Goal: Task Accomplishment & Management: Manage account settings

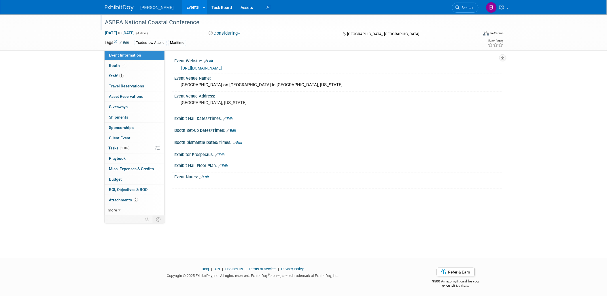
click at [470, 18] on div at bounding box center [288, 16] width 371 height 5
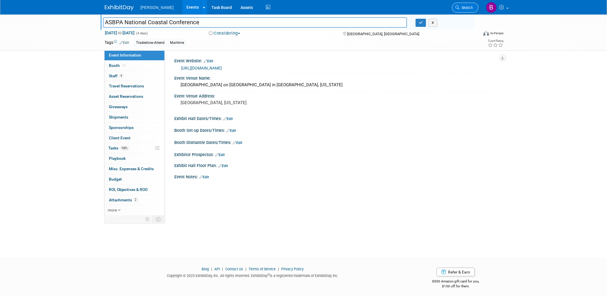
click at [468, 12] on link "Search" at bounding box center [465, 8] width 27 height 10
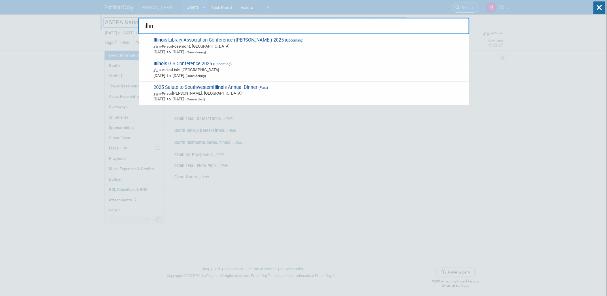
type input "illino"
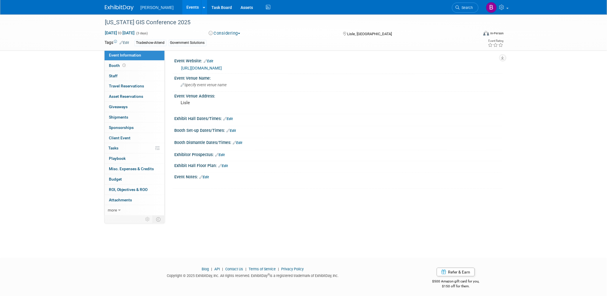
click at [222, 67] on link "https://www.ilgisa.org/annual-conference" at bounding box center [202, 68] width 41 height 5
click at [130, 69] on link "Booth" at bounding box center [135, 66] width 60 height 10
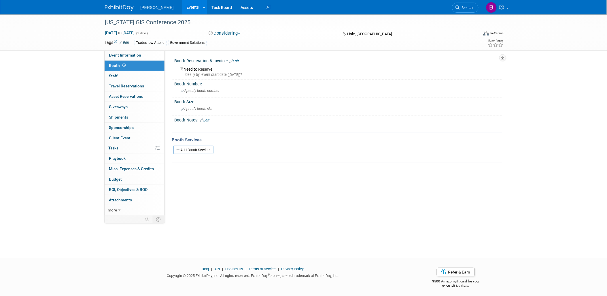
click at [237, 61] on link "Edit" at bounding box center [235, 61] width 10 height 4
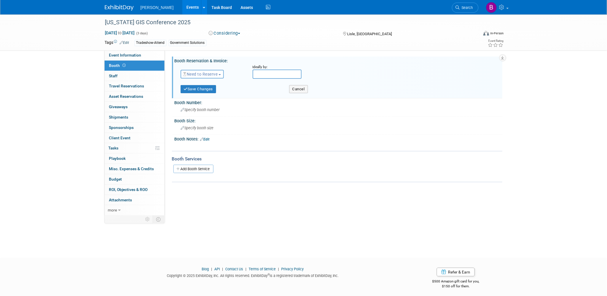
click at [210, 72] on span "Need to Reserve" at bounding box center [201, 74] width 34 height 5
click at [204, 101] on link "No Reservation Required" at bounding box center [212, 100] width 62 height 8
click at [191, 87] on button "Save Changes" at bounding box center [199, 89] width 36 height 8
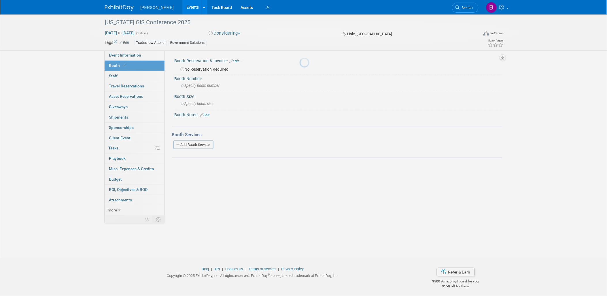
click at [146, 77] on link "0 Staff 0" at bounding box center [135, 76] width 60 height 10
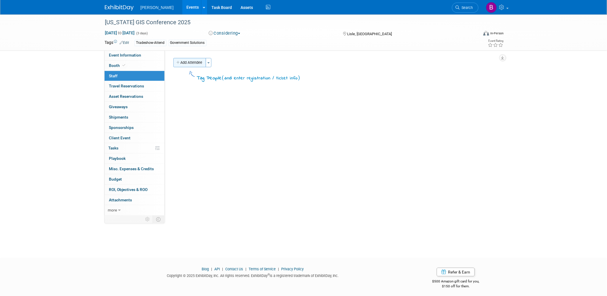
click at [197, 62] on button "Add Attendee" at bounding box center [189, 62] width 33 height 9
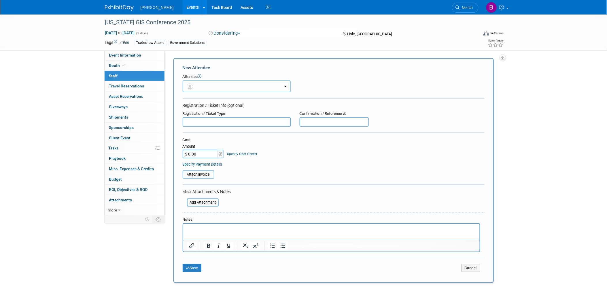
click at [206, 88] on button "button" at bounding box center [237, 86] width 108 height 12
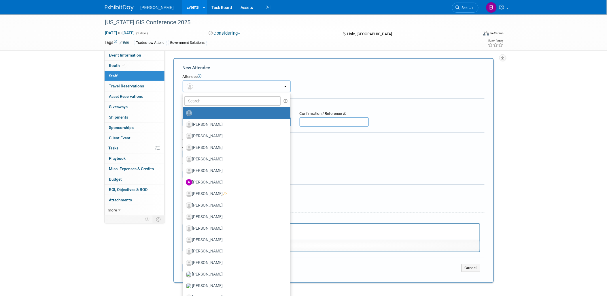
drag, startPoint x: 206, startPoint y: 88, endPoint x: 208, endPoint y: 102, distance: 13.7
click at [208, 92] on div "Aaron Smith Aaron Lane Aaron Morris Aaron Justice Aaron Fellhauer (me)" at bounding box center [237, 86] width 108 height 12
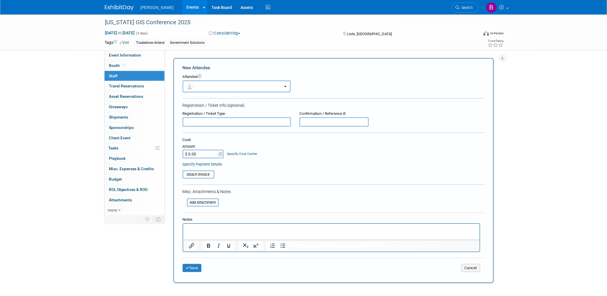
click at [220, 87] on button "button" at bounding box center [237, 86] width 108 height 12
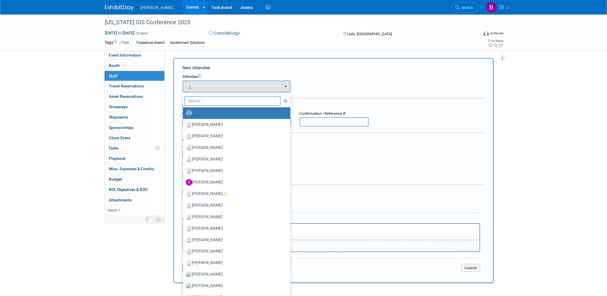
click at [226, 101] on input "text" at bounding box center [232, 101] width 97 height 10
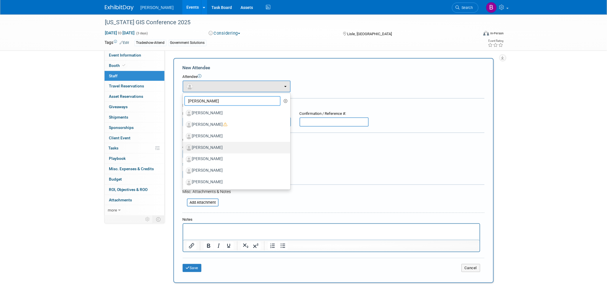
type input "ERIC"
click at [231, 148] on label "[PERSON_NAME]" at bounding box center [235, 147] width 99 height 9
click at [184, 148] on input "[PERSON_NAME]" at bounding box center [182, 147] width 4 height 4
select select "aa681f03-7883-41f3-a933-71afebce4c33"
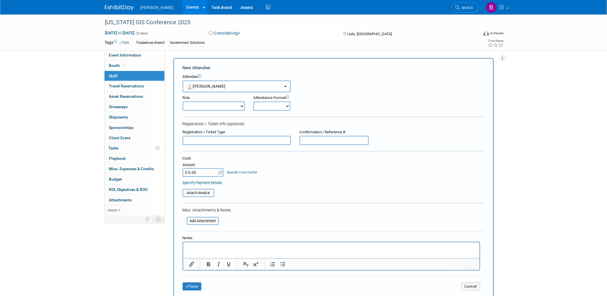
click at [228, 105] on select "Demonstrator Host Planner Presenter Sales Representative Set-up/Dismantle Crew …" at bounding box center [214, 105] width 62 height 9
select select "4"
click at [183, 101] on select "Demonstrator Host Planner Presenter Sales Representative Set-up/Dismantle Crew …" at bounding box center [214, 105] width 62 height 9
click at [267, 107] on select "Onsite Remote" at bounding box center [272, 105] width 37 height 9
select select "1"
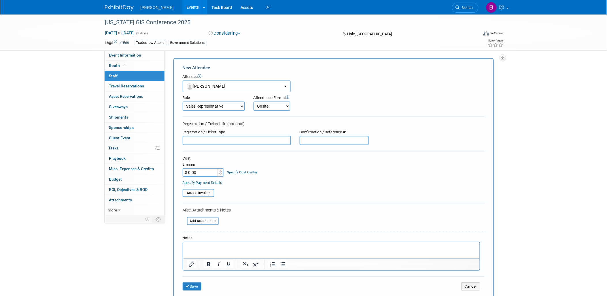
click at [254, 101] on select "Onsite Remote" at bounding box center [272, 105] width 37 height 9
click at [242, 139] on input "text" at bounding box center [237, 140] width 108 height 9
type input "f"
type input "Full Conference"
click at [275, 250] on html at bounding box center [331, 246] width 297 height 8
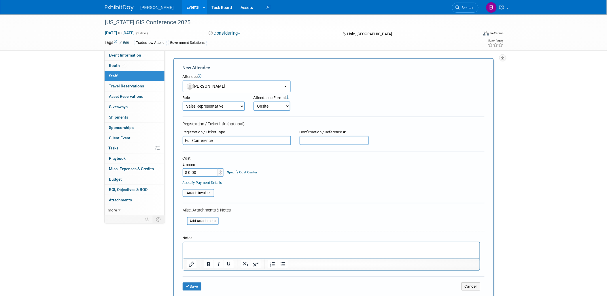
click at [274, 250] on html at bounding box center [331, 246] width 297 height 8
click at [200, 284] on button "Save" at bounding box center [192, 286] width 19 height 8
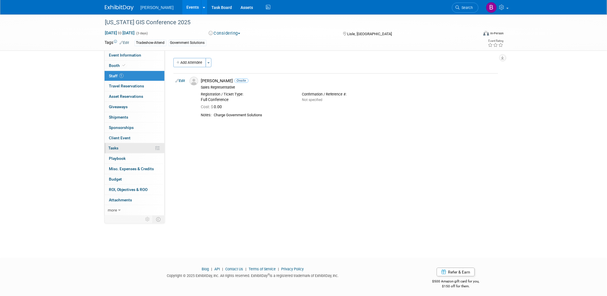
click at [150, 146] on link "0% Tasks 0%" at bounding box center [135, 148] width 60 height 10
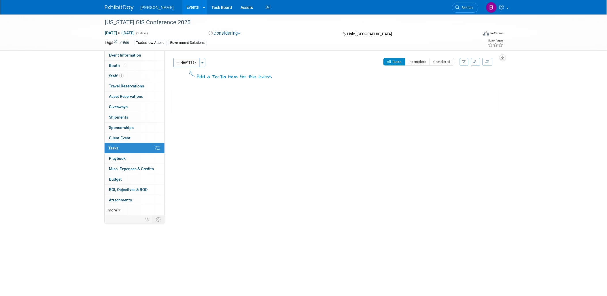
click at [236, 33] on button "Considering" at bounding box center [225, 33] width 36 height 6
click at [236, 40] on link "Committed" at bounding box center [230, 43] width 46 height 8
click at [474, 3] on link "Search" at bounding box center [465, 8] width 27 height 10
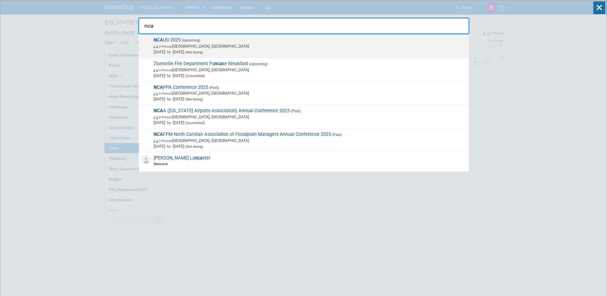
type input "nca"
click at [334, 42] on span "NCA UG 2025 (Upcoming) In-Person Asheville, NC Oct 1, 2025 to Oct 3, 2025 (Not …" at bounding box center [309, 46] width 314 height 18
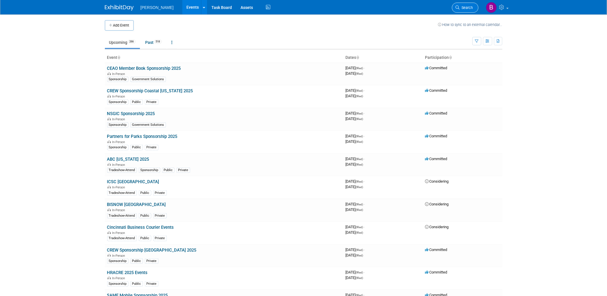
click at [473, 10] on link "Search" at bounding box center [465, 8] width 27 height 10
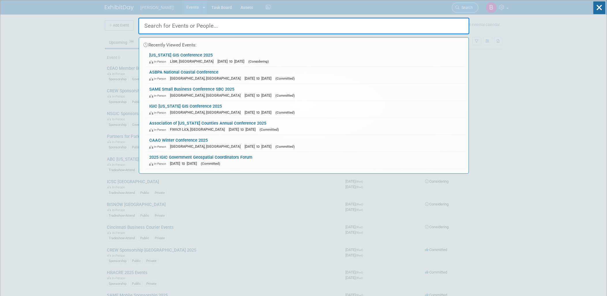
type input "g"
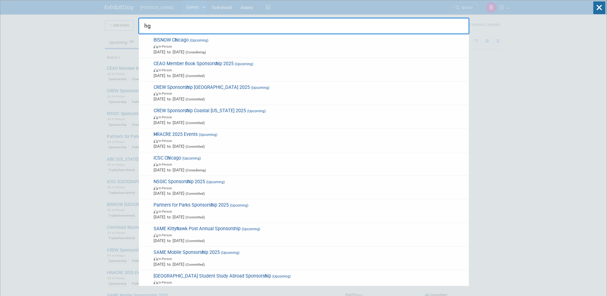
type input "h"
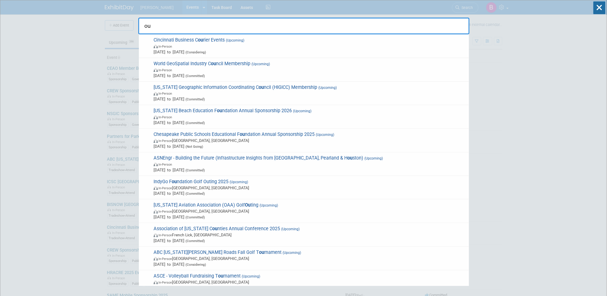
type input "o"
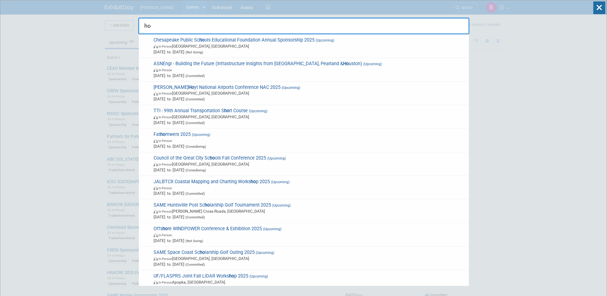
type input "hou"
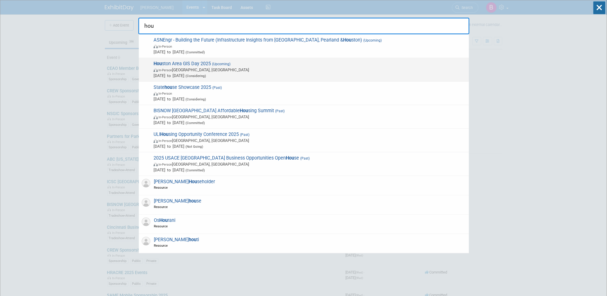
click at [224, 67] on span "In-Person [GEOGRAPHIC_DATA], [GEOGRAPHIC_DATA]" at bounding box center [310, 70] width 313 height 6
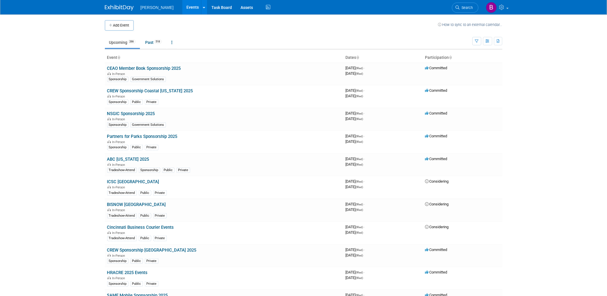
click at [469, 9] on span "Search" at bounding box center [466, 7] width 13 height 4
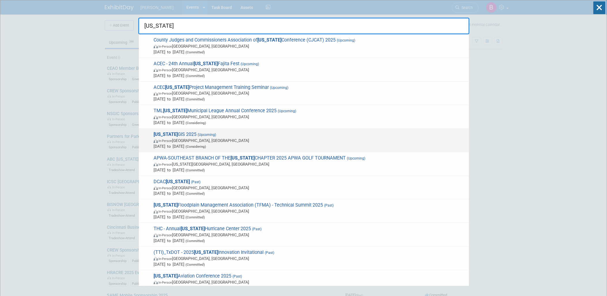
type input "texas"
drag, startPoint x: 335, startPoint y: 136, endPoint x: 269, endPoint y: 128, distance: 67.0
click at [269, 129] on div "Texas GIS 2025 (Upcoming) In-Person Austin, TX Nov 3, 2025 to Nov 7, 2025 (Cons…" at bounding box center [304, 141] width 330 height 24
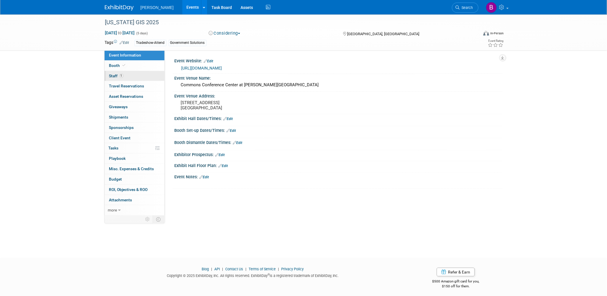
click at [137, 72] on link "1 Staff 1" at bounding box center [135, 76] width 60 height 10
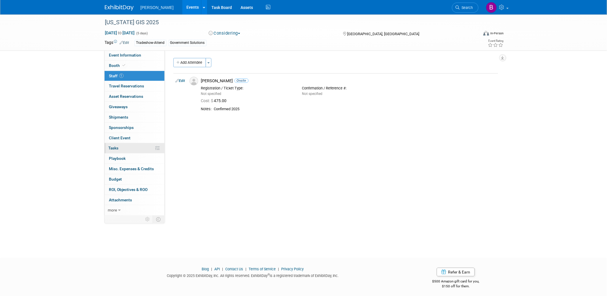
click at [120, 149] on link "0% Tasks 0%" at bounding box center [135, 148] width 60 height 10
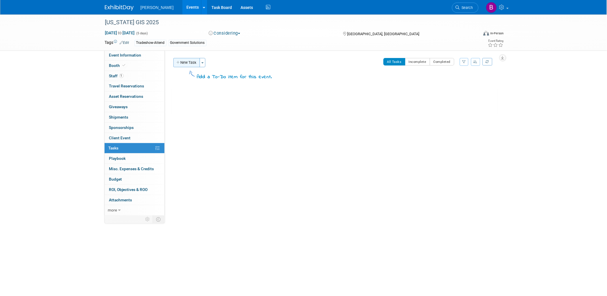
click at [189, 62] on button "New Task" at bounding box center [186, 62] width 27 height 9
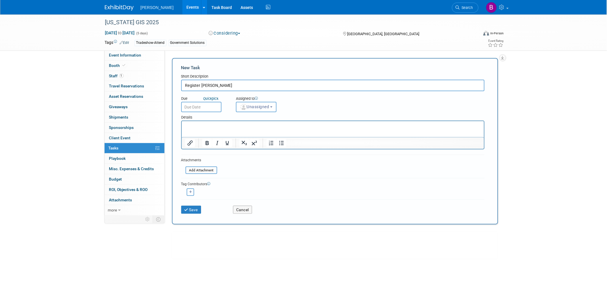
type input "Register [PERSON_NAME]"
click at [269, 116] on form "New Task Short Description Register Sam Moffat Due Quick pick Unassigned (me) (…" at bounding box center [335, 141] width 308 height 153
click at [260, 108] on span "Unassigned" at bounding box center [254, 106] width 29 height 5
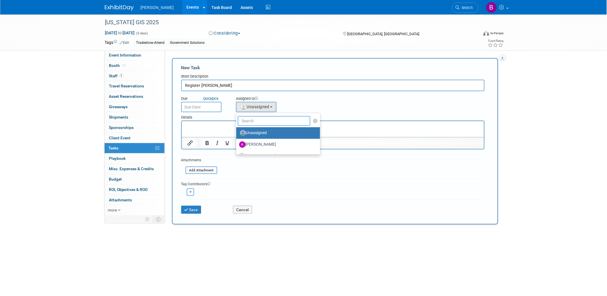
click at [250, 117] on input "text" at bounding box center [274, 121] width 73 height 10
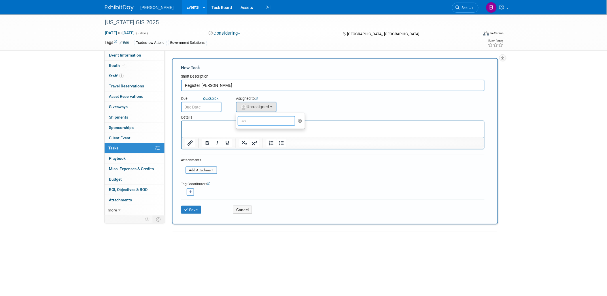
type input "s"
type input "reb"
click at [255, 130] on label "[PERSON_NAME]" at bounding box center [269, 132] width 60 height 9
click at [237, 130] on input "[PERSON_NAME]" at bounding box center [235, 132] width 4 height 4
select select "844a177d-a181-44ff-a72a-5731d68e4351"
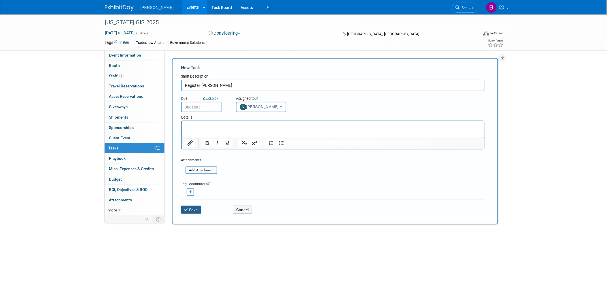
click at [196, 209] on button "Save" at bounding box center [191, 209] width 20 height 8
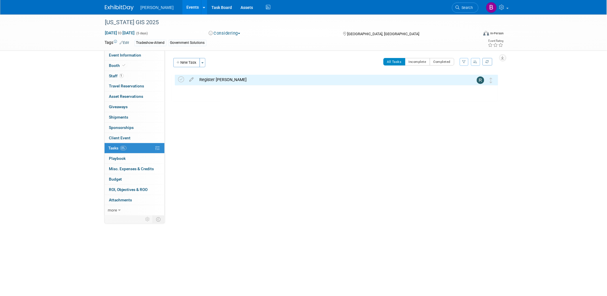
click at [234, 34] on button "Considering" at bounding box center [225, 33] width 36 height 6
click at [234, 44] on link "Committed" at bounding box center [230, 43] width 46 height 8
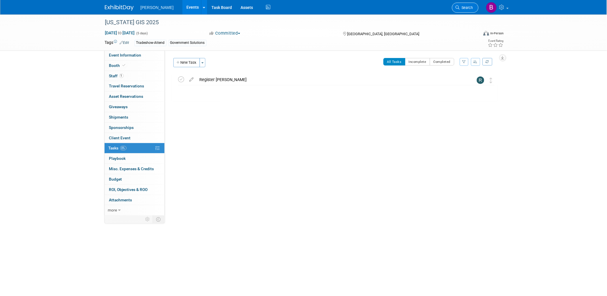
click at [467, 9] on span "Search" at bounding box center [466, 7] width 13 height 4
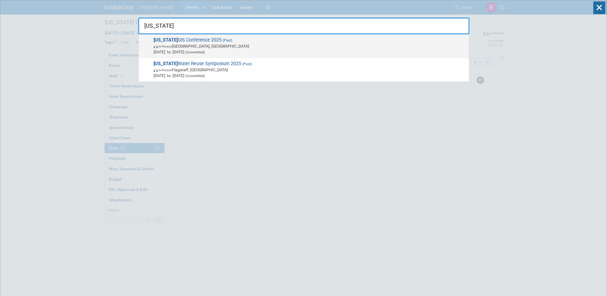
type input "arizona"
click at [284, 52] on span "Aug 26, 2025 to Aug 29, 2025 (Committed)" at bounding box center [310, 52] width 313 height 6
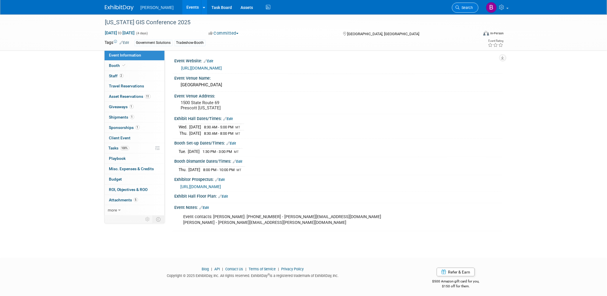
click at [458, 5] on link "Search" at bounding box center [465, 8] width 27 height 10
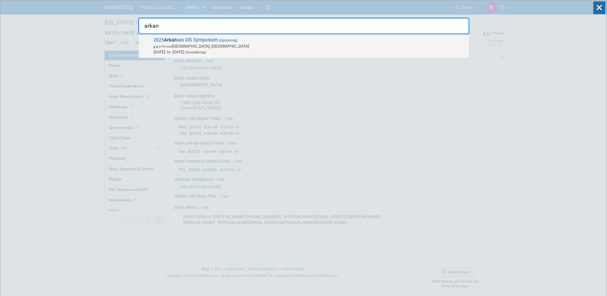
type input "arkan"
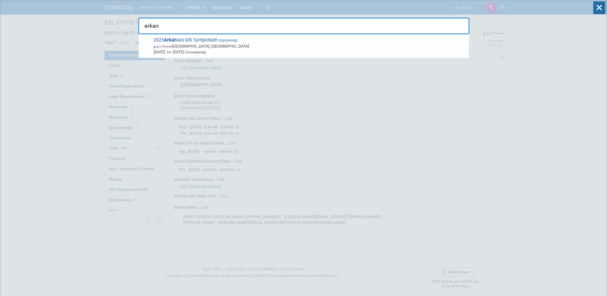
click at [260, 39] on span "2025 Arkan sas GIS Symposium (Upcoming) In-Person Jonesboro, AR Oct 14, 2025 to…" at bounding box center [309, 46] width 314 height 18
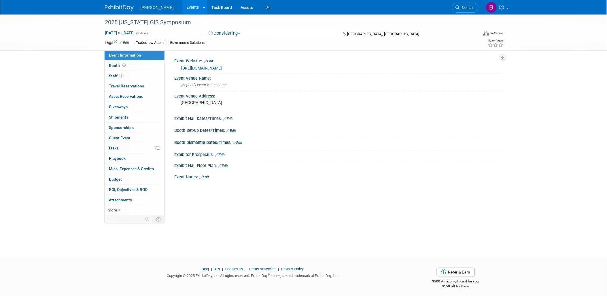
click at [223, 35] on button "Considering" at bounding box center [225, 33] width 36 height 6
click at [226, 44] on link "Committed" at bounding box center [230, 43] width 46 height 8
click at [206, 69] on link "https://www.argisusers.org/events" at bounding box center [202, 68] width 41 height 5
drag, startPoint x: 143, startPoint y: 73, endPoint x: 148, endPoint y: 71, distance: 4.9
click at [143, 73] on link "1 Staff 1" at bounding box center [135, 76] width 60 height 10
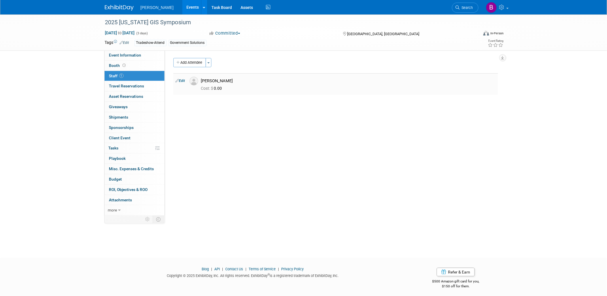
click at [180, 82] on link "Edit" at bounding box center [181, 81] width 10 height 4
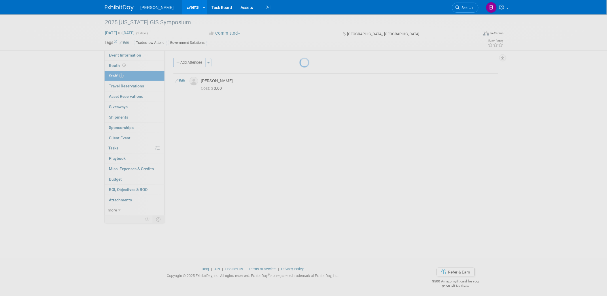
select select "fe33c52f-a1c6-46fa-aa91-df85e3eb2d37"
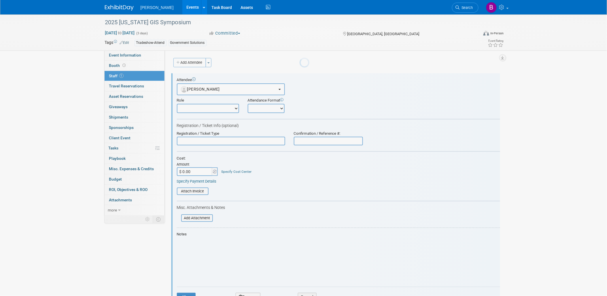
scroll to position [8, 0]
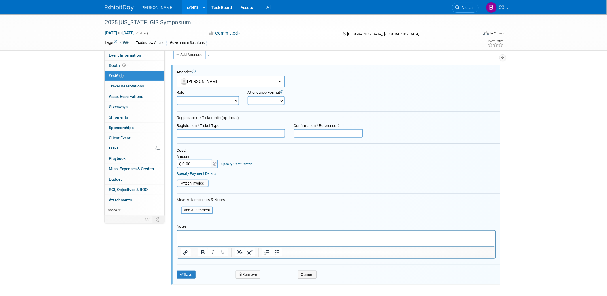
click at [268, 101] on select "Onsite Remote" at bounding box center [266, 100] width 37 height 9
select select "1"
click at [248, 96] on select "Onsite Remote" at bounding box center [266, 100] width 37 height 9
click at [228, 104] on form "Attendee <img src="https://www.exhibitday.com/Images/Unassigned-User-Icon.png" …" at bounding box center [338, 176] width 323 height 213
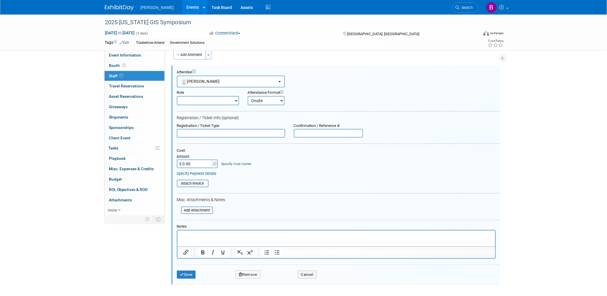
click at [224, 98] on select "Demonstrator Host Planner Presenter Sales Representative Set-up/Dismantle Crew …" at bounding box center [208, 100] width 62 height 9
select select "4"
click at [177, 96] on select "Demonstrator Host Planner Presenter Sales Representative Set-up/Dismantle Crew …" at bounding box center [208, 100] width 62 height 9
click at [208, 134] on input "text" at bounding box center [231, 133] width 108 height 9
type input "Full Conference"
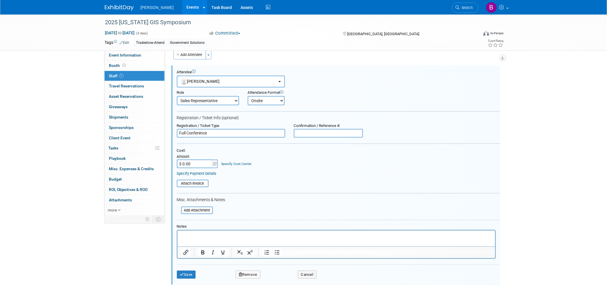
click at [230, 238] on html at bounding box center [336, 234] width 318 height 8
click at [190, 270] on button "Save" at bounding box center [186, 274] width 19 height 8
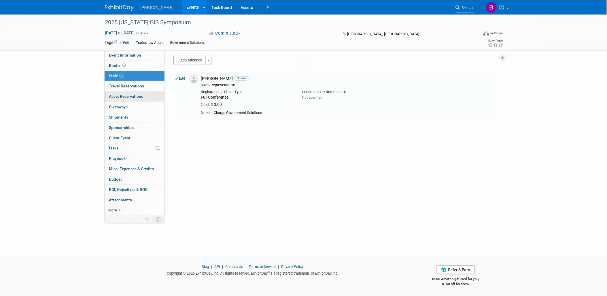
scroll to position [2, 0]
click at [186, 79] on td "Edit" at bounding box center [180, 96] width 14 height 50
click at [181, 76] on td "Edit" at bounding box center [180, 96] width 14 height 50
click at [178, 81] on icon at bounding box center [177, 79] width 3 height 6
click at [0, 0] on div at bounding box center [0, 0] width 0 height 0
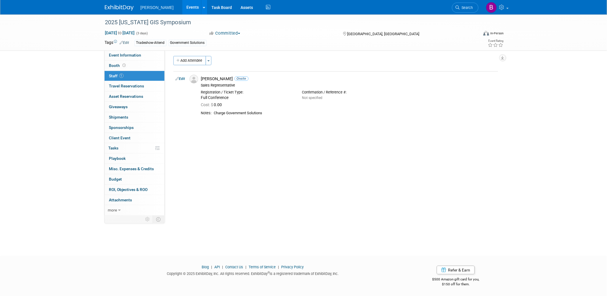
select select "fe33c52f-a1c6-46fa-aa91-df85e3eb2d37"
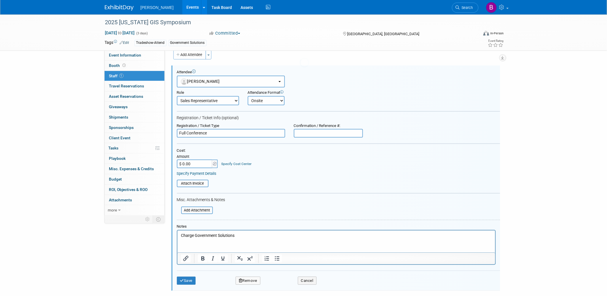
scroll to position [0, 0]
type input "$ 400.00"
click at [187, 271] on button "Save" at bounding box center [186, 274] width 19 height 8
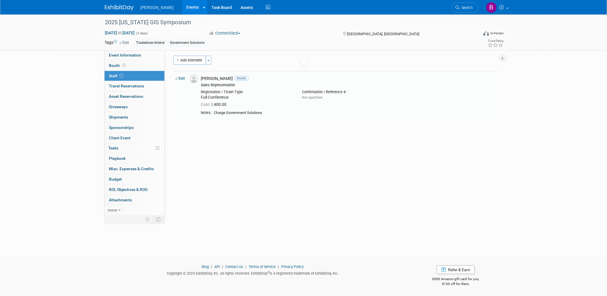
scroll to position [2, 0]
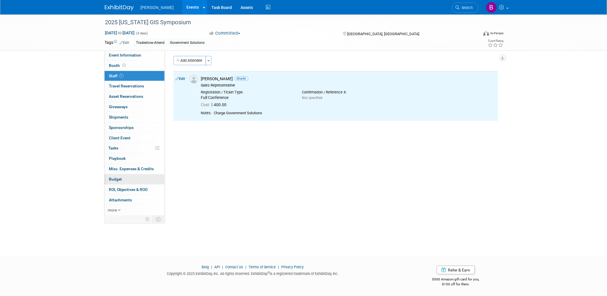
click at [123, 181] on link "Budget" at bounding box center [135, 179] width 60 height 10
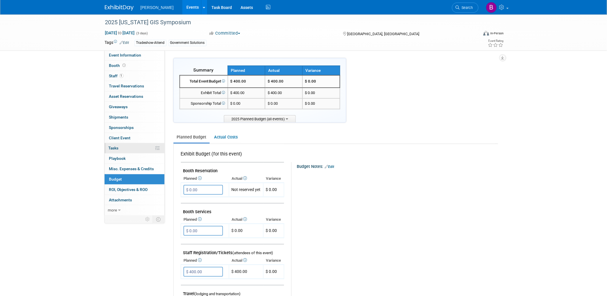
click at [114, 152] on link "0% Tasks 0%" at bounding box center [135, 148] width 60 height 10
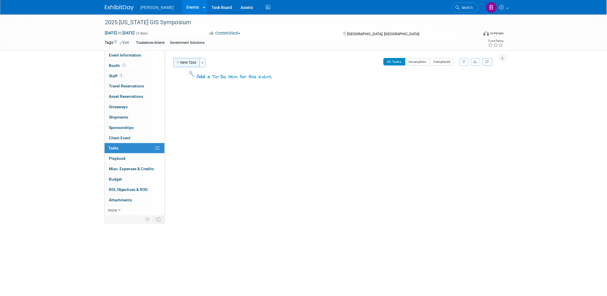
click at [179, 60] on button "New Task" at bounding box center [186, 62] width 27 height 9
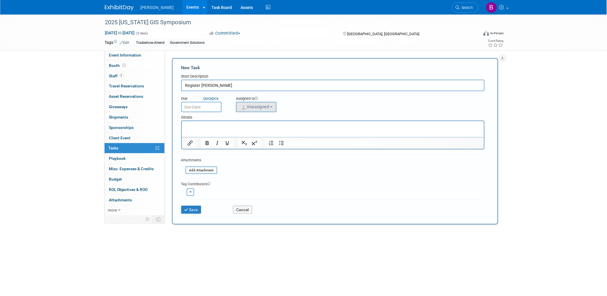
type input "Register Brian Hadley"
click at [261, 104] on span "Unassigned" at bounding box center [254, 106] width 29 height 5
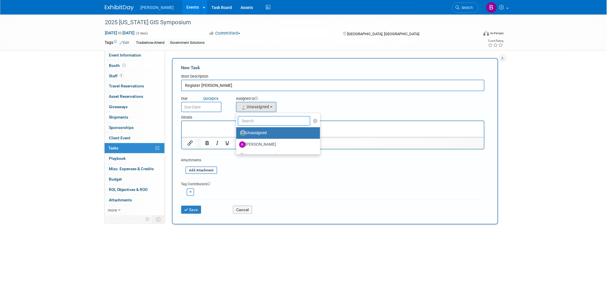
click at [250, 118] on input "text" at bounding box center [274, 121] width 73 height 10
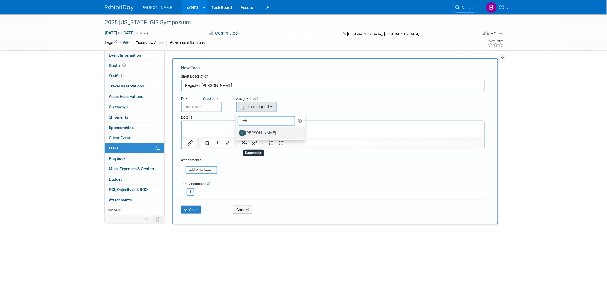
type input "reb"
click at [246, 131] on label "Rebecca Deis" at bounding box center [269, 132] width 60 height 9
click at [237, 131] on input "Rebecca Deis" at bounding box center [235, 132] width 4 height 4
select select "844a177d-a181-44ff-a72a-5731d68e4351"
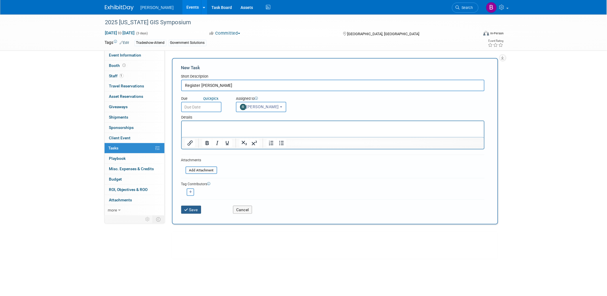
click at [197, 210] on button "Save" at bounding box center [191, 209] width 20 height 8
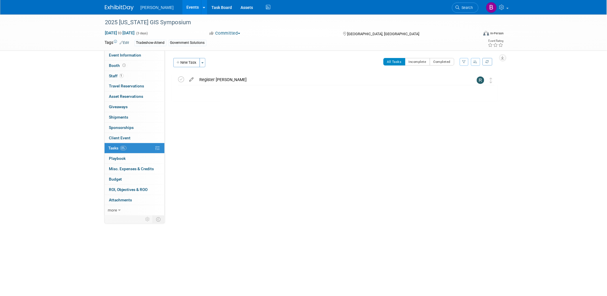
click at [192, 80] on icon at bounding box center [192, 78] width 10 height 7
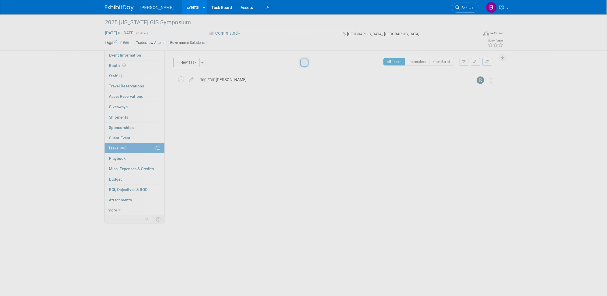
select select "8"
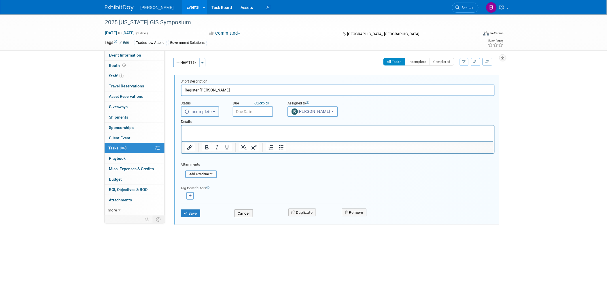
click at [208, 111] on span "Incomplete" at bounding box center [198, 111] width 27 height 5
click at [248, 117] on div "Details" at bounding box center [338, 121] width 314 height 8
click at [248, 113] on input "text" at bounding box center [253, 111] width 40 height 10
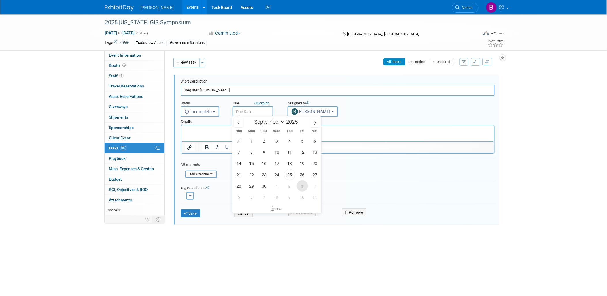
click at [302, 186] on span "3" at bounding box center [302, 185] width 11 height 11
type input "Oct 3, 2025"
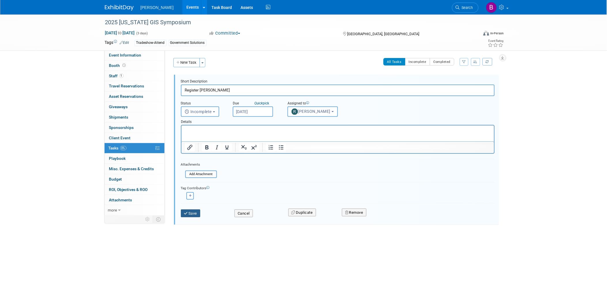
drag, startPoint x: 198, startPoint y: 211, endPoint x: 273, endPoint y: 122, distance: 116.6
click at [197, 211] on button "Save" at bounding box center [191, 213] width 20 height 8
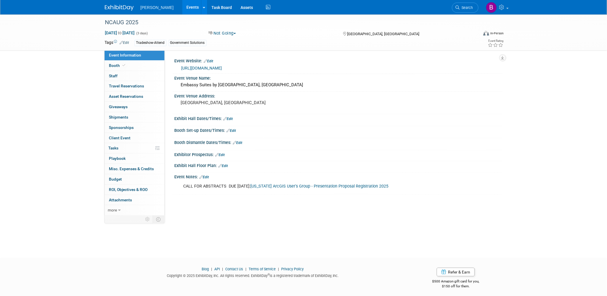
click at [229, 31] on button "Not Going" at bounding box center [223, 33] width 32 height 6
click at [234, 39] on link "Committed" at bounding box center [230, 43] width 46 height 8
click at [140, 71] on link "0 Staff 0" at bounding box center [135, 76] width 60 height 10
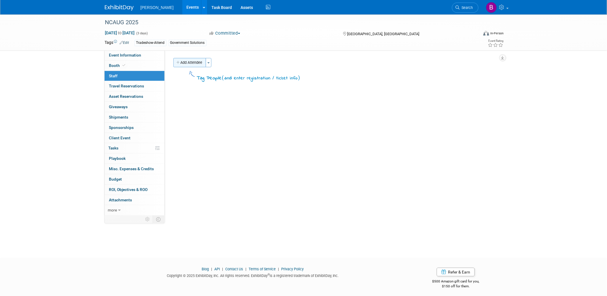
click at [198, 63] on button "Add Attendee" at bounding box center [189, 62] width 33 height 9
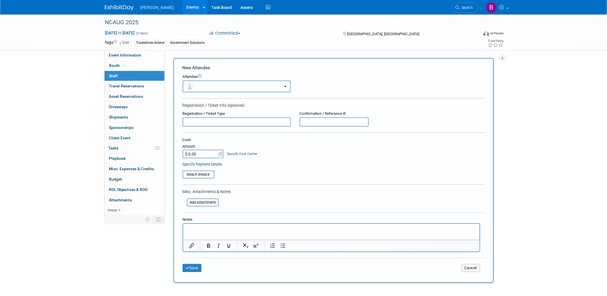
click at [234, 84] on button "button" at bounding box center [237, 86] width 108 height 12
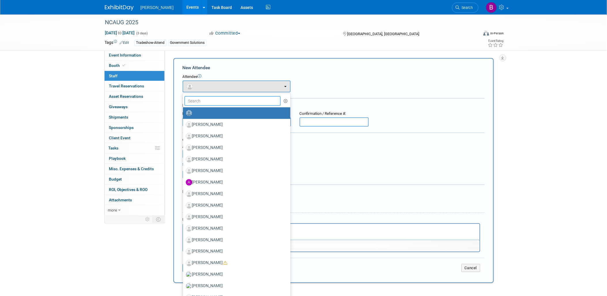
click at [226, 98] on input "text" at bounding box center [232, 101] width 97 height 10
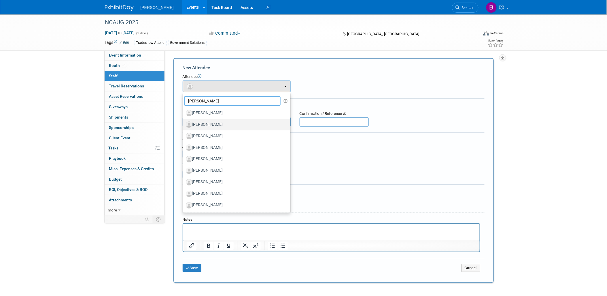
type input "sam"
click at [220, 125] on label "[PERSON_NAME]" at bounding box center [235, 124] width 99 height 9
click at [184, 125] on input "[PERSON_NAME]" at bounding box center [182, 124] width 4 height 4
select select "6a69f46f-5a76-4622-8c20-a1d01737a09e"
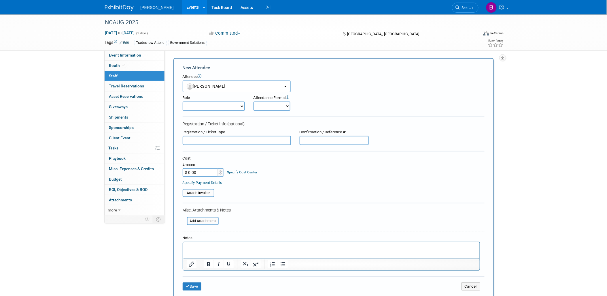
click at [238, 103] on select "Demonstrator Host Planner Presenter Sales Representative Set-up/Dismantle Crew …" at bounding box center [214, 105] width 62 height 9
select select "4"
click at [183, 101] on select "Demonstrator Host Planner Presenter Sales Representative Set-up/Dismantle Crew …" at bounding box center [214, 105] width 62 height 9
click at [261, 103] on select "Onsite Remote" at bounding box center [272, 105] width 37 height 9
select select "1"
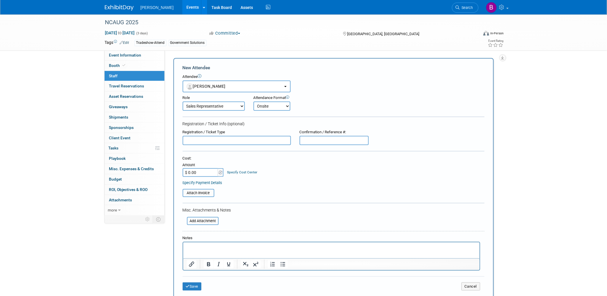
click at [254, 101] on select "Onsite Remote" at bounding box center [272, 105] width 37 height 9
click at [203, 131] on div "Registration / Ticket Type" at bounding box center [237, 131] width 108 height 5
click at [210, 139] on input "text" at bounding box center [237, 140] width 108 height 9
type input "Full Conference"
click at [197, 282] on button "Save" at bounding box center [192, 286] width 19 height 8
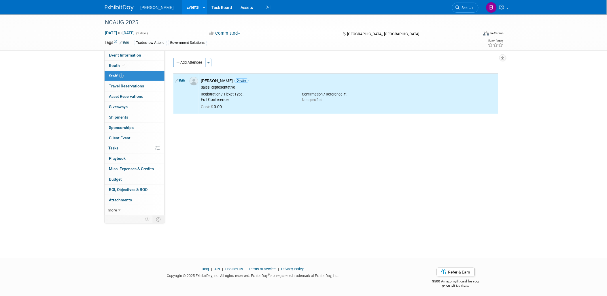
click at [121, 71] on link "1 Staff 1" at bounding box center [135, 76] width 60 height 10
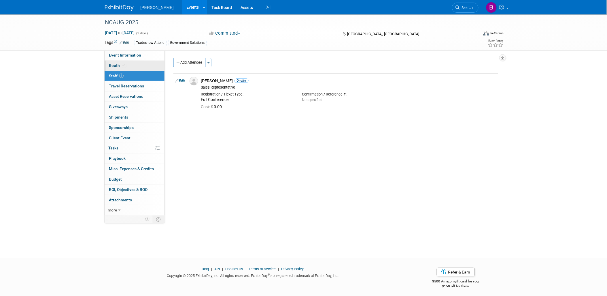
click at [120, 67] on span "Booth" at bounding box center [118, 65] width 18 height 5
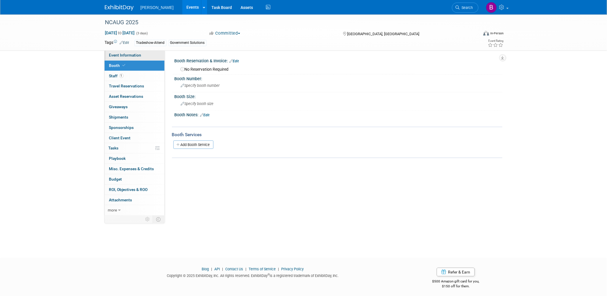
click at [127, 51] on link "Event Information" at bounding box center [135, 55] width 60 height 10
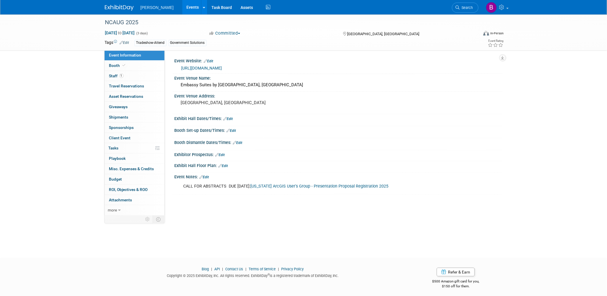
click at [222, 66] on link "https://www.ncaug.com/conference" at bounding box center [202, 68] width 41 height 5
click at [137, 151] on link "0% Tasks 0%" at bounding box center [135, 148] width 60 height 10
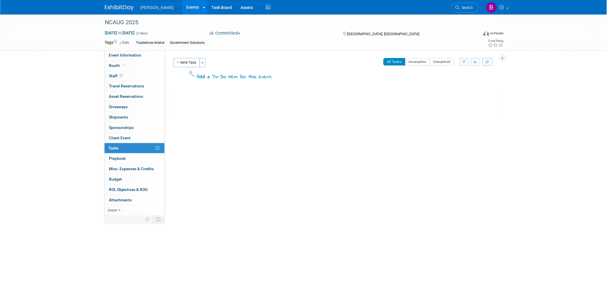
drag, startPoint x: 188, startPoint y: 51, endPoint x: 188, endPoint y: 54, distance: 3.2
click at [188, 51] on div "Event Website: Edit https://www.ncaug.com/conference Event Venue Name: Ashevill…" at bounding box center [334, 133] width 338 height 166
click at [188, 61] on button "New Task" at bounding box center [186, 62] width 27 height 9
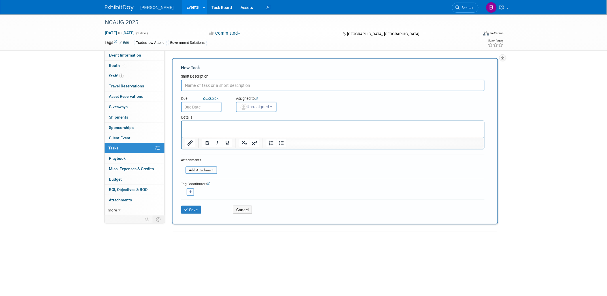
click at [250, 91] on div "Due Quick pick Assigned to <img src="https://www.exhibitday.com/Images/Unassign…" at bounding box center [333, 101] width 312 height 21
click at [244, 87] on form "New Task Short Description Due Quick pick Unassigned" at bounding box center [335, 141] width 308 height 153
click at [244, 87] on input "text" at bounding box center [332, 86] width 303 height 12
click at [241, 84] on input "text" at bounding box center [332, 86] width 303 height 12
type input "Register Sam Moffat"
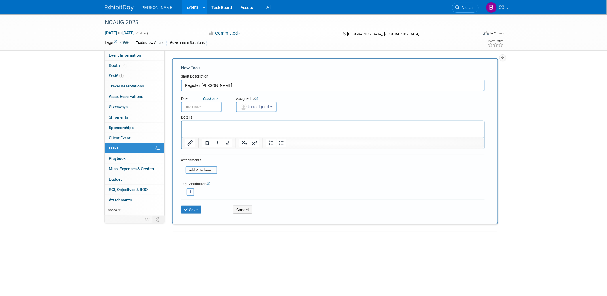
click at [208, 105] on input "text" at bounding box center [201, 107] width 40 height 10
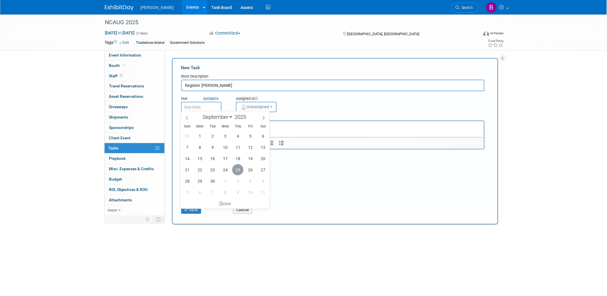
click at [239, 169] on span "25" at bounding box center [237, 169] width 11 height 11
type input "Sep 25, 2025"
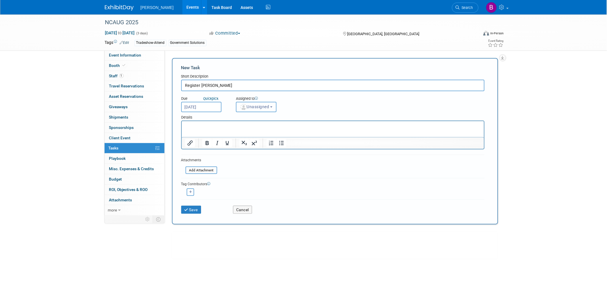
click at [247, 102] on button "Unassigned" at bounding box center [256, 107] width 41 height 10
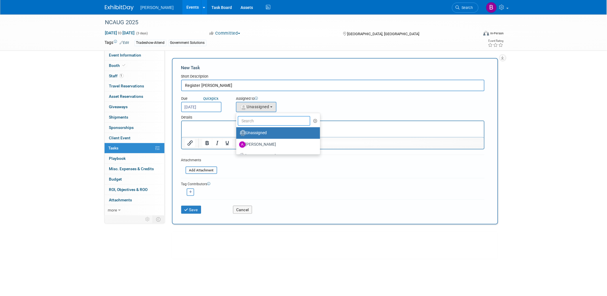
click at [254, 116] on input "text" at bounding box center [274, 121] width 73 height 10
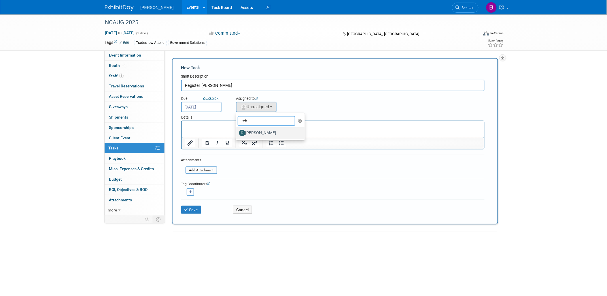
type input "reb"
click at [254, 134] on label "[PERSON_NAME]" at bounding box center [269, 132] width 60 height 9
click at [237, 134] on input "[PERSON_NAME]" at bounding box center [235, 132] width 4 height 4
select select "844a177d-a181-44ff-a72a-5731d68e4351"
click at [199, 208] on button "Save" at bounding box center [191, 209] width 20 height 8
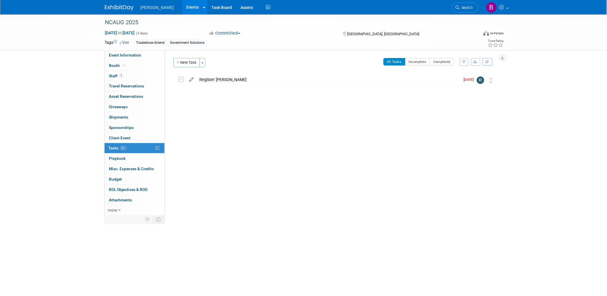
click at [190, 78] on icon at bounding box center [192, 78] width 10 height 7
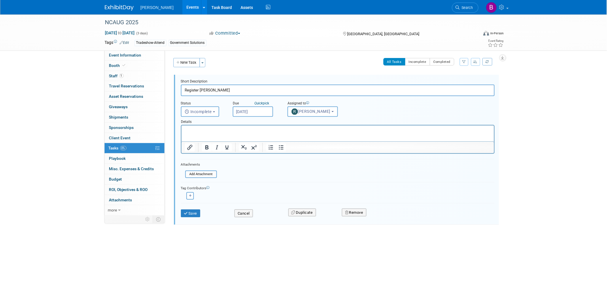
drag, startPoint x: 407, startPoint y: 267, endPoint x: 223, endPoint y: 137, distance: 224.9
click at [196, 212] on button "Save" at bounding box center [191, 213] width 20 height 8
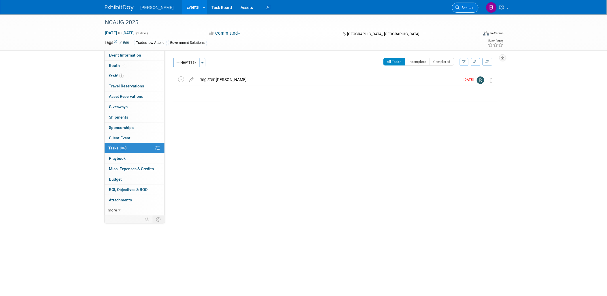
click at [476, 7] on link "Search" at bounding box center [465, 8] width 27 height 10
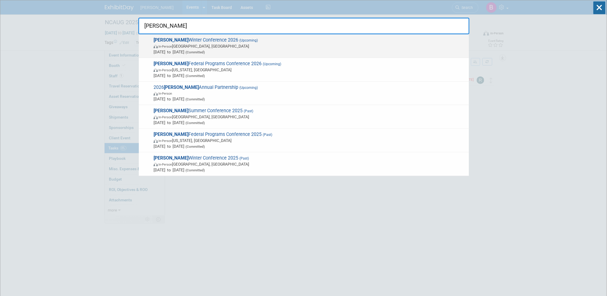
type input "mapps"
click at [281, 48] on span "In-Person Tucson, AZ" at bounding box center [310, 46] width 313 height 6
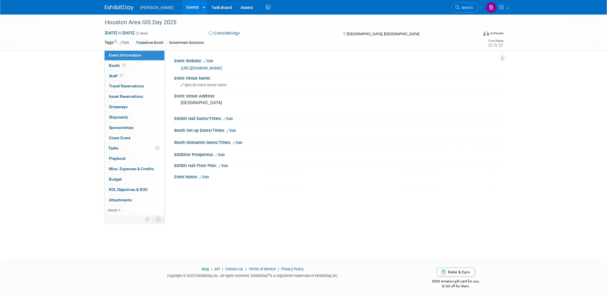
click at [225, 31] on button "Considering" at bounding box center [225, 33] width 36 height 6
click at [228, 43] on link "Committed" at bounding box center [230, 43] width 46 height 8
click at [135, 66] on link "Booth" at bounding box center [135, 66] width 60 height 10
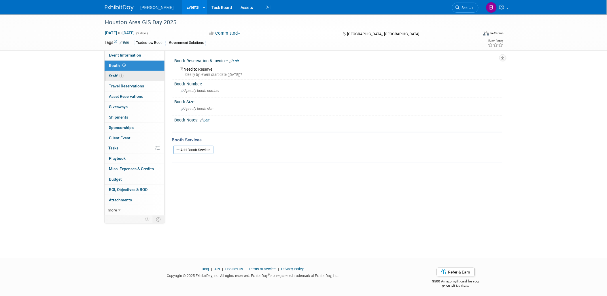
click at [116, 76] on span "Staff 1" at bounding box center [116, 75] width 14 height 5
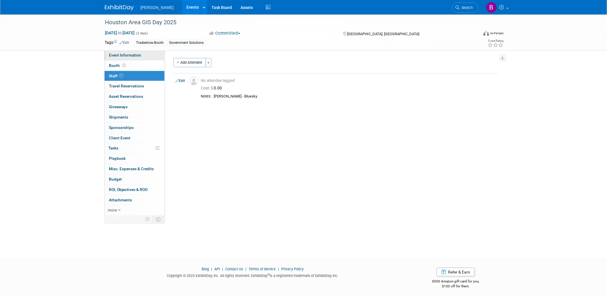
click at [126, 53] on span "Event Information" at bounding box center [125, 55] width 32 height 5
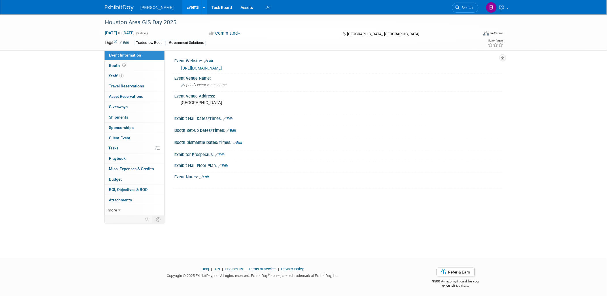
click at [206, 68] on link "[URL][DOMAIN_NAME]" at bounding box center [202, 68] width 41 height 5
click at [137, 63] on link "Booth" at bounding box center [135, 66] width 60 height 10
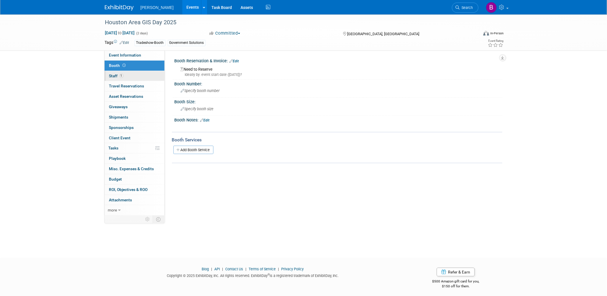
click at [142, 75] on link "1 Staff 1" at bounding box center [135, 76] width 60 height 10
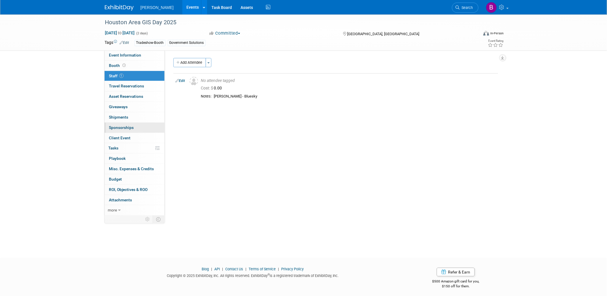
click at [130, 125] on span "Sponsorships 0" at bounding box center [121, 127] width 25 height 5
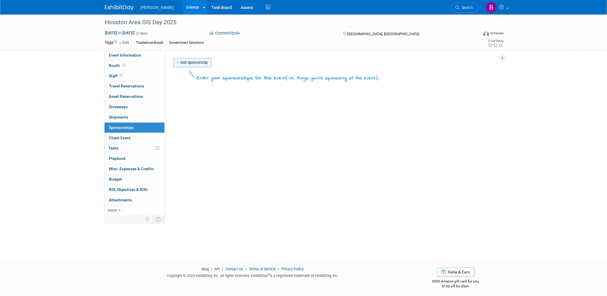
click at [187, 63] on link "Add Sponsorship" at bounding box center [192, 62] width 38 height 9
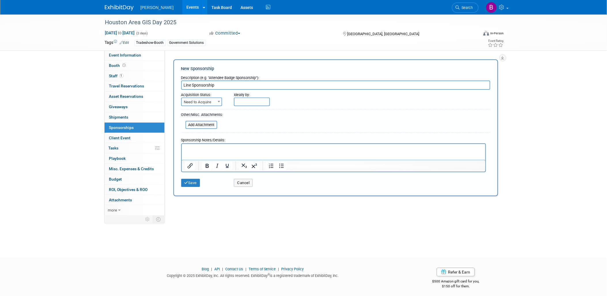
type input "Line Sponsorship"
click at [205, 105] on form "Description (e.g. "Attendee Badge Sponsorship"): Line Sponsorship Acquisition S…" at bounding box center [335, 131] width 309 height 117
click at [200, 98] on span "Need to Acquire" at bounding box center [202, 102] width 40 height 8
click at [215, 150] on p "Rich Text Area. Press ALT-0 for help." at bounding box center [333, 149] width 297 height 6
click at [188, 179] on button "Save" at bounding box center [190, 183] width 19 height 8
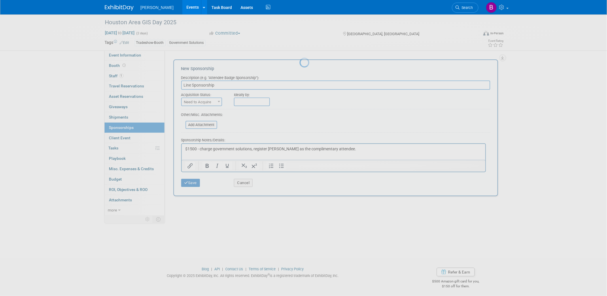
scroll to position [2, 0]
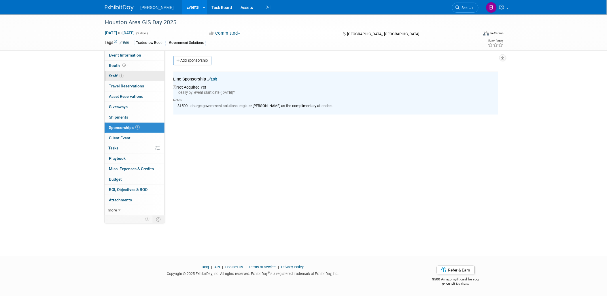
click at [125, 73] on link "1 Staff 1" at bounding box center [135, 76] width 60 height 10
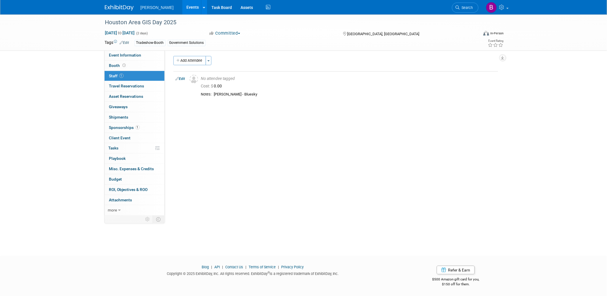
scroll to position [0, 0]
click at [189, 58] on button "Add Attendee" at bounding box center [189, 62] width 33 height 9
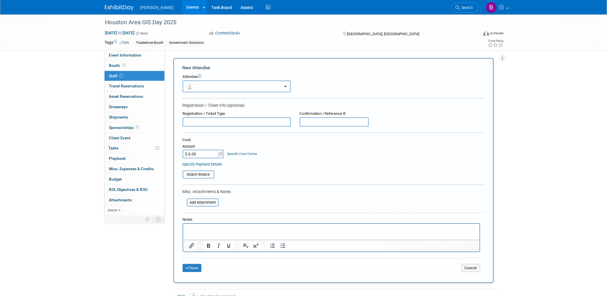
click at [232, 81] on button "button" at bounding box center [237, 86] width 108 height 12
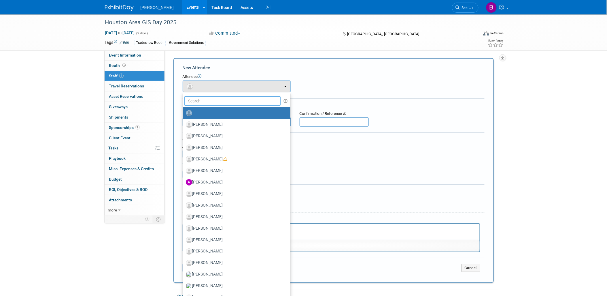
click at [228, 97] on input "text" at bounding box center [232, 101] width 97 height 10
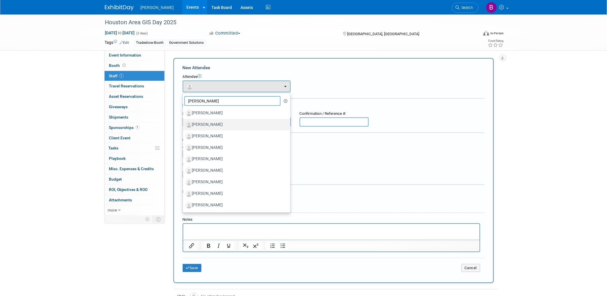
type input "Sam"
click at [217, 127] on label "Sam Moffat" at bounding box center [235, 124] width 99 height 9
click at [184, 126] on input "Sam Moffat" at bounding box center [182, 124] width 4 height 4
select select "6a69f46f-5a76-4622-8c20-a1d01737a09e"
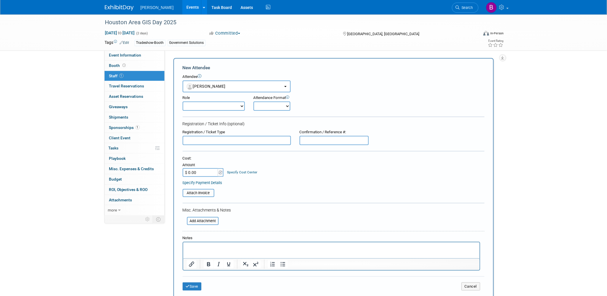
click at [199, 105] on select "Demonstrator Host Planner Presenter Sales Representative Set-up/Dismantle Crew …" at bounding box center [214, 105] width 62 height 9
select select "4"
click at [183, 101] on select "Demonstrator Host Planner Presenter Sales Representative Set-up/Dismantle Crew …" at bounding box center [214, 105] width 62 height 9
click at [272, 108] on select "Onsite Remote" at bounding box center [272, 105] width 37 height 9
select select "1"
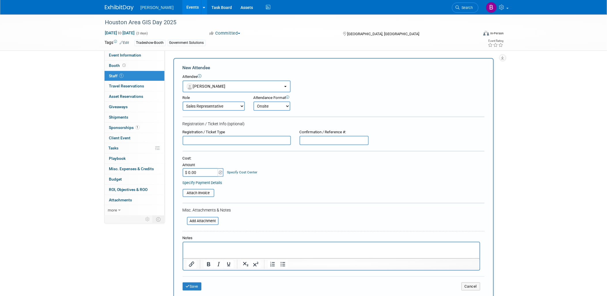
click at [254, 101] on select "Onsite Remote" at bounding box center [272, 105] width 37 height 9
click at [249, 136] on input "text" at bounding box center [237, 140] width 108 height 9
type input "F"
type input "Free with Sponsorship"
click at [193, 248] on p "Rich Text Area. Press ALT-0 for help." at bounding box center [331, 247] width 290 height 6
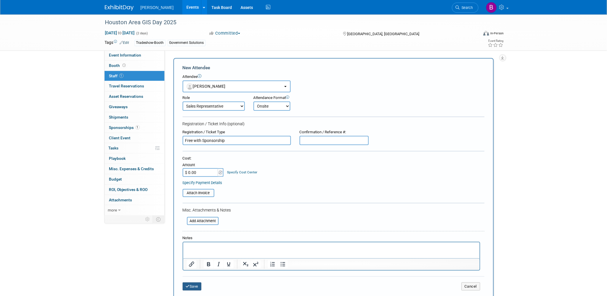
click at [194, 282] on button "Save" at bounding box center [192, 286] width 19 height 8
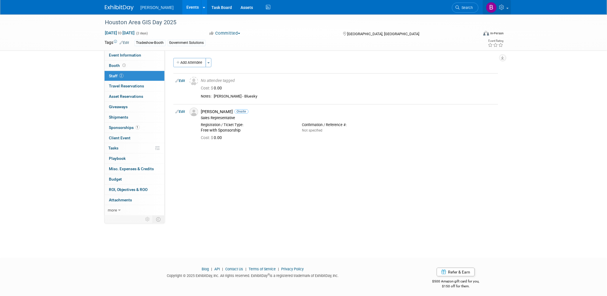
click at [498, 7] on link at bounding box center [497, 7] width 28 height 14
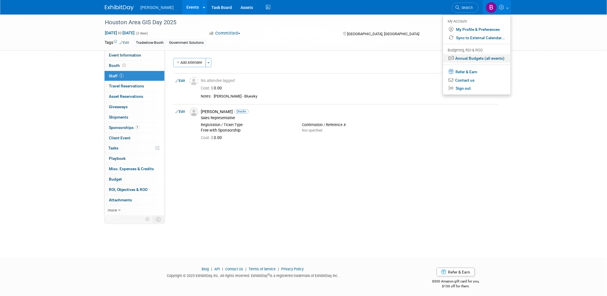
click at [493, 55] on link "Annual Budgets (all events)" at bounding box center [477, 58] width 68 height 8
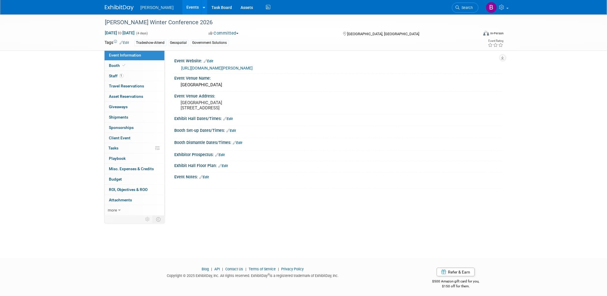
click at [168, 74] on div "Event Website: Edit [URL][DOMAIN_NAME][PERSON_NAME] Event Venue Name: [GEOGRAPH…" at bounding box center [334, 133] width 338 height 166
click at [149, 78] on link "1 Staff 1" at bounding box center [135, 76] width 60 height 10
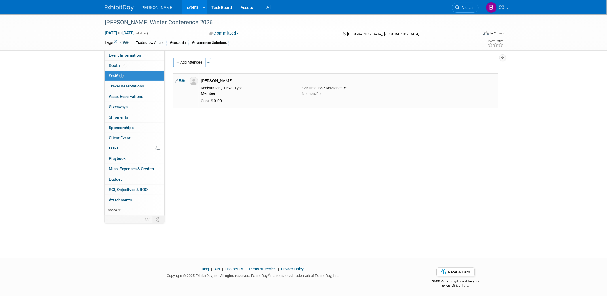
click at [183, 81] on link "Edit" at bounding box center [181, 81] width 10 height 4
select select "ec256bf3-e7c1-4b70-958b-545ece5b8ab5"
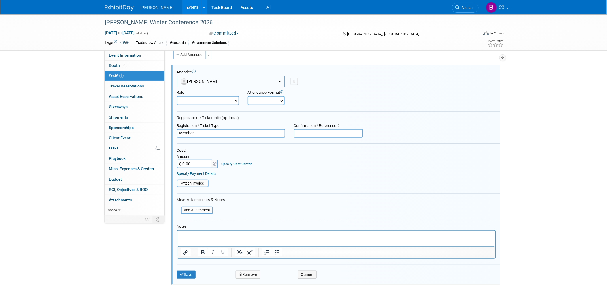
click at [213, 86] on button "[PERSON_NAME]" at bounding box center [231, 82] width 108 height 12
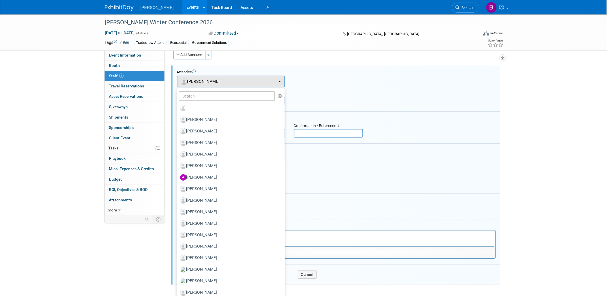
drag, startPoint x: 493, startPoint y: 207, endPoint x: 409, endPoint y: 284, distance: 114.1
click at [492, 208] on form "Attendee <img src="[URL][DOMAIN_NAME]" style="width: 22px; height: 22px; border…" at bounding box center [338, 176] width 323 height 213
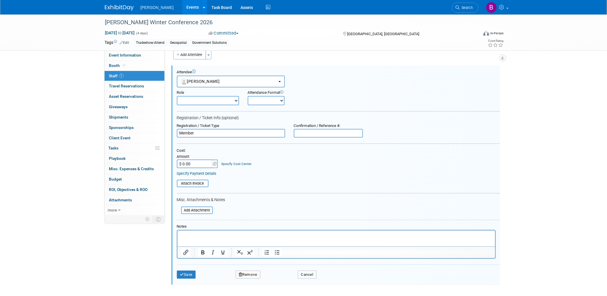
click at [310, 274] on button "Cancel" at bounding box center [307, 274] width 19 height 8
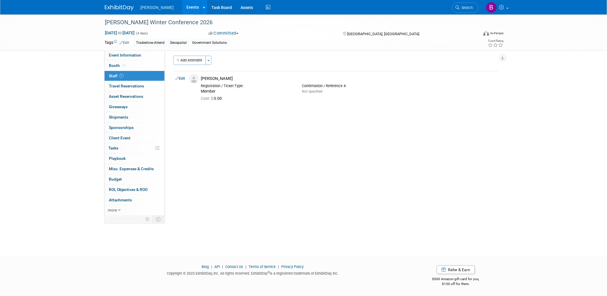
scroll to position [2, 0]
click at [480, 8] on ul "Search" at bounding box center [467, 7] width 31 height 14
drag, startPoint x: 480, startPoint y: 8, endPoint x: 474, endPoint y: 9, distance: 5.3
click at [477, 8] on ul "Search" at bounding box center [467, 7] width 31 height 14
click at [474, 9] on link "Search" at bounding box center [465, 8] width 27 height 10
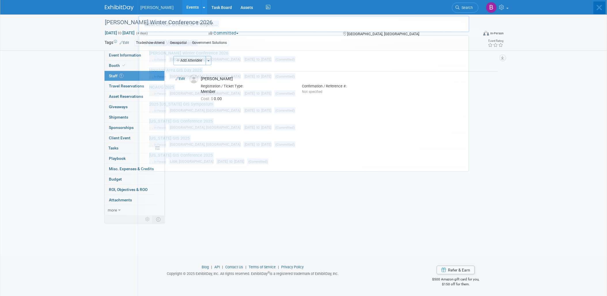
scroll to position [0, 0]
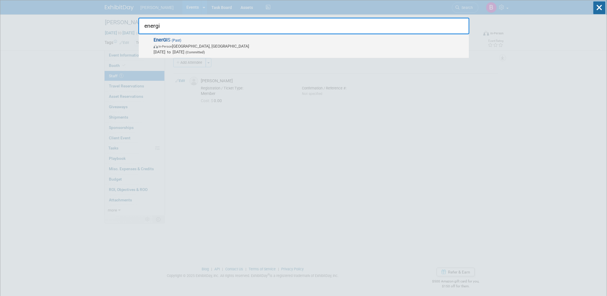
type input "energi"
click at [346, 39] on span "EnerGI S (Past) In-Person [GEOGRAPHIC_DATA], [GEOGRAPHIC_DATA] [DATE] to [DATE]…" at bounding box center [309, 46] width 314 height 18
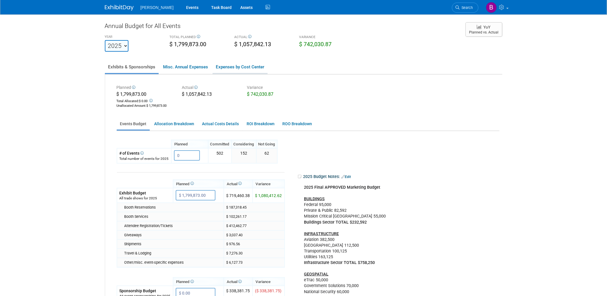
click at [228, 65] on link "Expenses by Cost Center" at bounding box center [240, 67] width 55 height 12
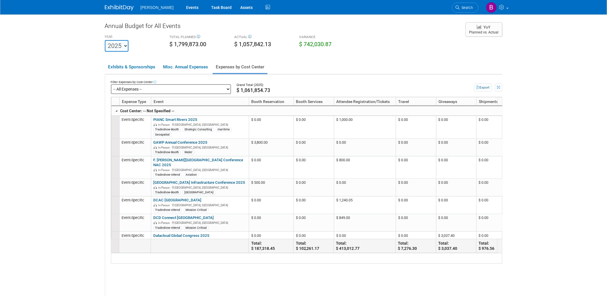
click at [133, 90] on select "-- All Expenses -- -- Cost Center Not Specified -- Advisory Services - Expenses…" at bounding box center [171, 89] width 120 height 10
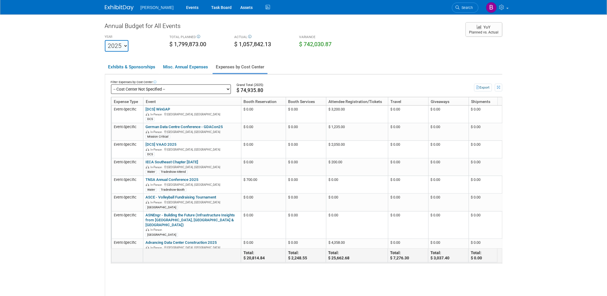
scroll to position [64, 0]
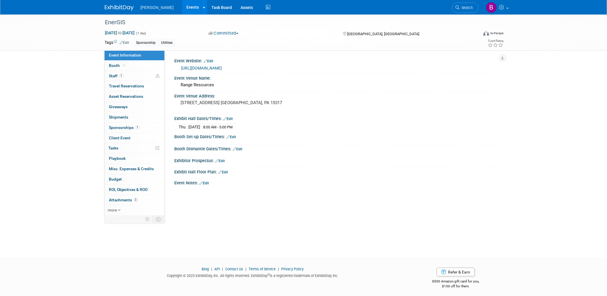
click at [128, 42] on link "Edit" at bounding box center [125, 43] width 10 height 4
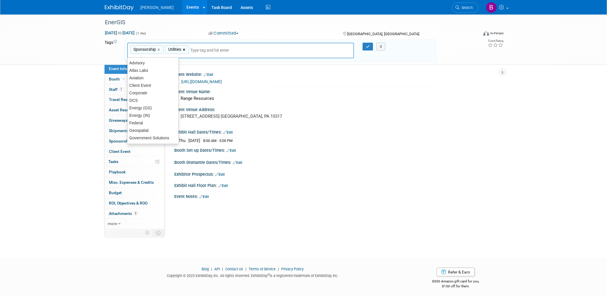
click at [186, 51] on link "×" at bounding box center [185, 49] width 4 height 7
type input "Sponsorship"
click at [186, 51] on input "text" at bounding box center [205, 50] width 81 height 6
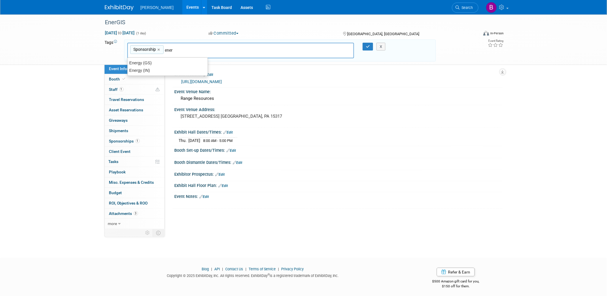
type input "energ"
drag, startPoint x: 153, startPoint y: 62, endPoint x: 329, endPoint y: 48, distance: 176.3
click at [152, 62] on div "Energy (GS)" at bounding box center [167, 63] width 81 height 8
type input "Sponsorship, Energy (GS)"
click at [368, 45] on icon "button" at bounding box center [368, 47] width 4 height 4
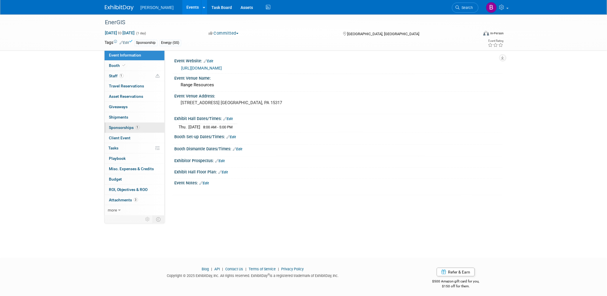
click at [134, 129] on span "Sponsorships 1" at bounding box center [124, 127] width 31 height 5
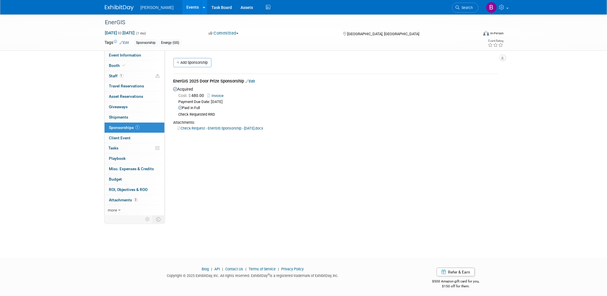
click at [255, 81] on link "Edit" at bounding box center [251, 81] width 10 height 4
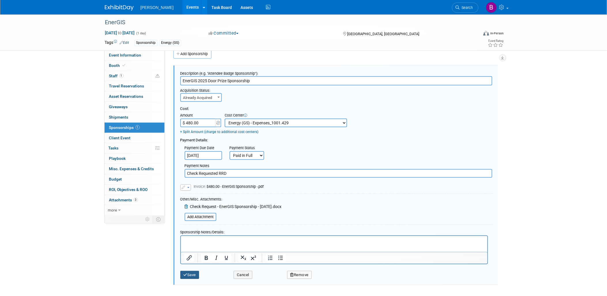
click at [195, 275] on button "Save" at bounding box center [189, 275] width 19 height 8
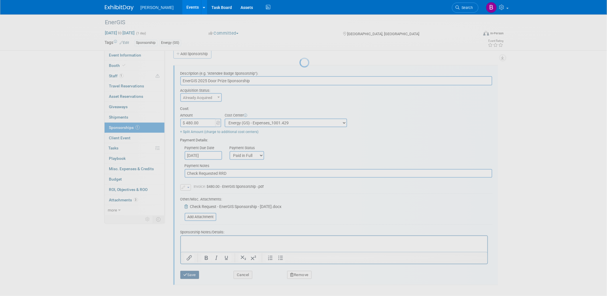
scroll to position [2, 0]
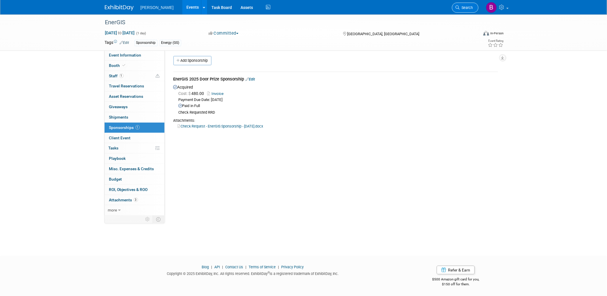
click at [470, 12] on link "Search" at bounding box center [465, 8] width 27 height 10
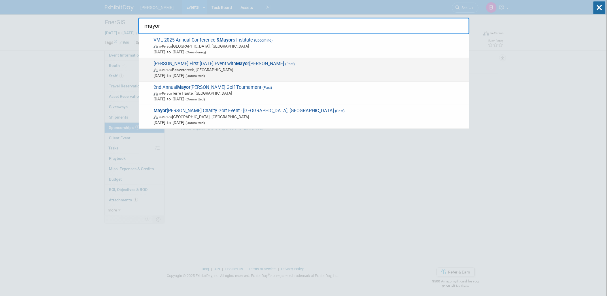
type input "mayor"
click at [187, 78] on div "Woolpert First Thursday Event with Mayor Don Adams (Past) In-Person Beavercreek…" at bounding box center [304, 70] width 330 height 24
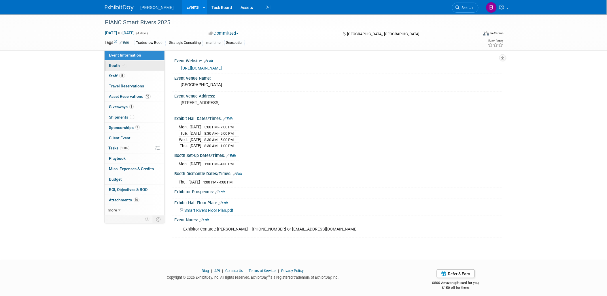
click at [141, 65] on link "Booth" at bounding box center [135, 66] width 60 height 10
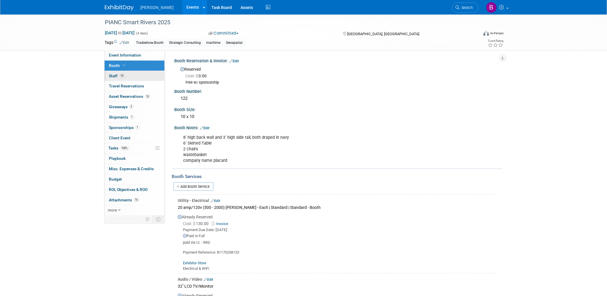
click at [139, 74] on link "15 Staff 15" at bounding box center [135, 76] width 60 height 10
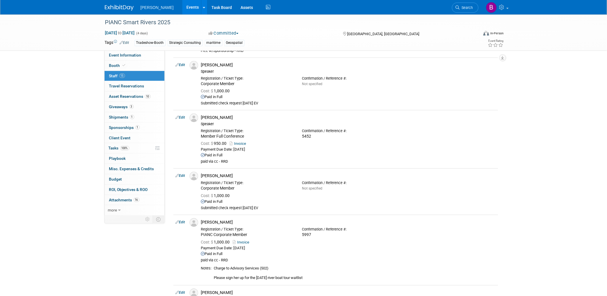
scroll to position [480, 0]
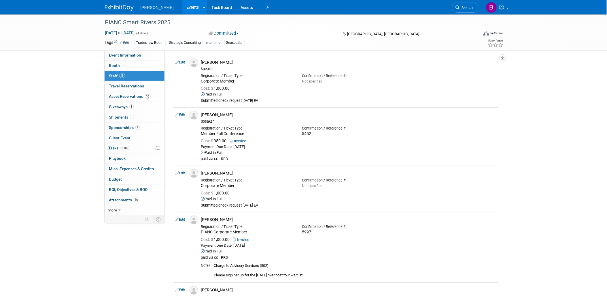
click at [185, 173] on link "Edit" at bounding box center [181, 173] width 10 height 4
select select "6947a0b6-8247-4b2f-a356-c358b2c60b12"
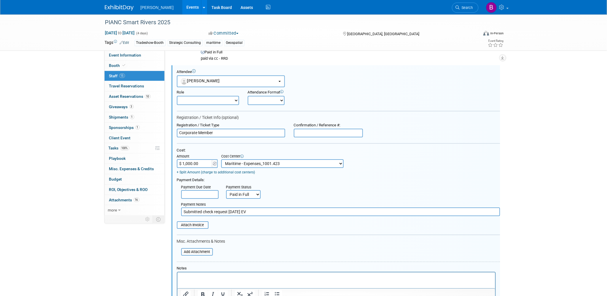
scroll to position [0, 0]
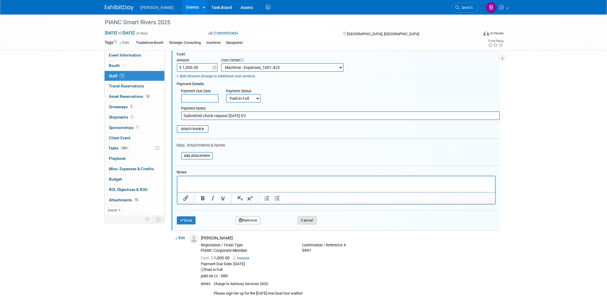
click at [313, 216] on button "Cancel" at bounding box center [307, 220] width 19 height 8
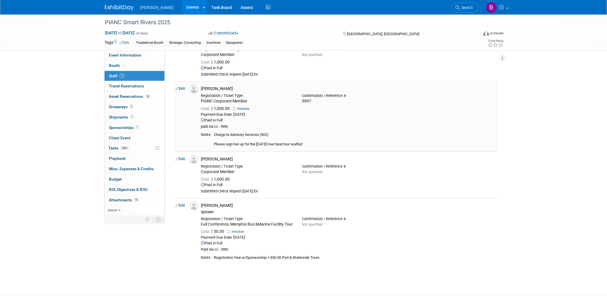
scroll to position [627, 0]
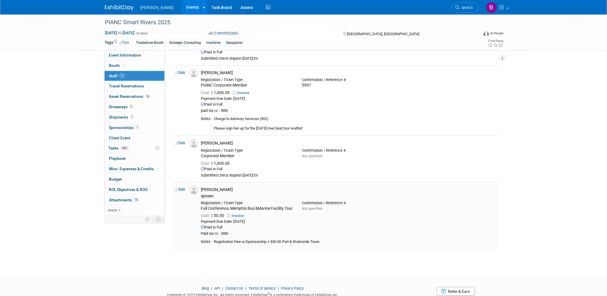
click at [183, 189] on link "Edit" at bounding box center [181, 189] width 10 height 4
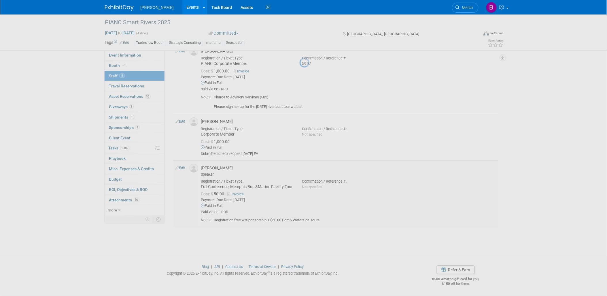
select select "aa3a6dc0-19af-4028-824e-60bddbe41667"
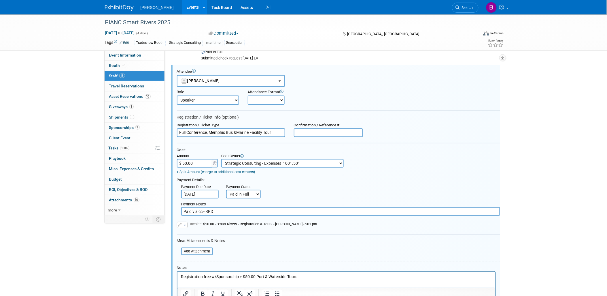
scroll to position [0, 0]
click at [265, 167] on td "+ Split Amount (charge to additional cost centers)" at bounding box center [260, 170] width 167 height 7
click at [263, 163] on select "-- Not Specified -- Advisory Services - Expenses_1001.502 Aerial Acquisition - …" at bounding box center [282, 163] width 122 height 9
select select "18966242"
click at [221, 159] on select "-- Not Specified -- Advisory Services - Expenses_1001.502 Aerial Acquisition - …" at bounding box center [282, 163] width 122 height 9
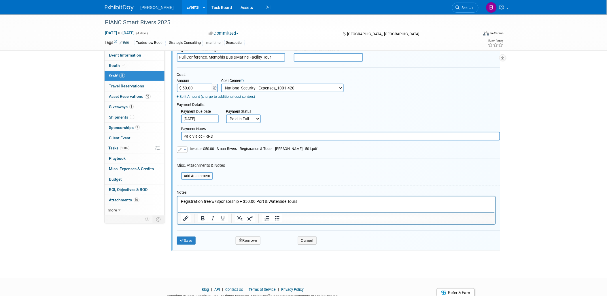
scroll to position [838, 0]
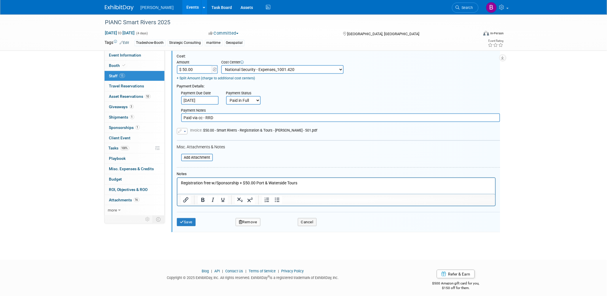
click at [190, 213] on div "Save Remove Cancel" at bounding box center [338, 221] width 323 height 18
click at [189, 218] on button "Save" at bounding box center [186, 222] width 19 height 8
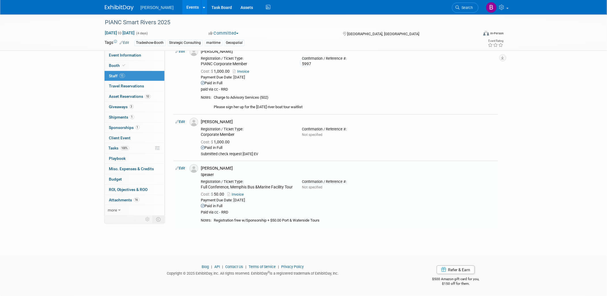
scroll to position [653, 0]
click at [182, 7] on link "Events" at bounding box center [192, 7] width 21 height 14
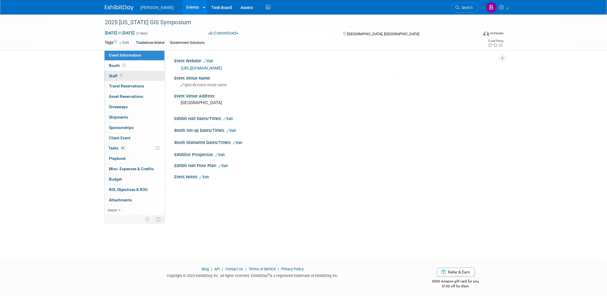
click at [144, 77] on link "1 Staff 1" at bounding box center [135, 76] width 60 height 10
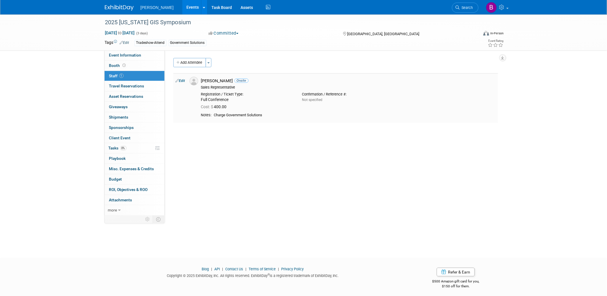
click at [184, 84] on td "Edit" at bounding box center [180, 98] width 14 height 50
click at [182, 81] on link "Edit" at bounding box center [181, 81] width 10 height 4
select select "fe33c52f-a1c6-46fa-aa91-df85e3eb2d37"
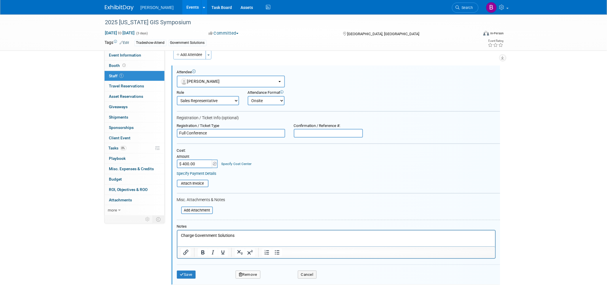
click at [303, 133] on input "text" at bounding box center [328, 133] width 69 height 9
click at [249, 162] on link "Specify Cost Center" at bounding box center [236, 164] width 30 height 4
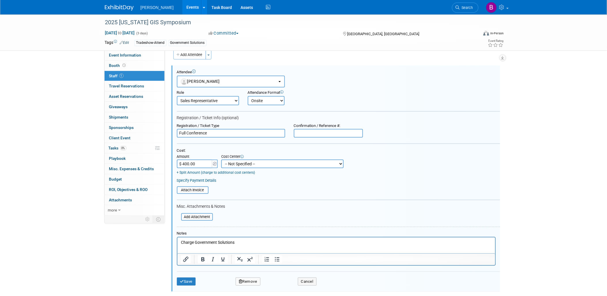
click at [249, 161] on select "-- Not Specified -- Advisory Services - Expenses_1001.502 Aerial Acquisition - …" at bounding box center [282, 163] width 122 height 9
select select "18966241"
click at [221, 159] on select "-- Not Specified -- Advisory Services - Expenses_1001.502 Aerial Acquisition - …" at bounding box center [282, 163] width 122 height 9
drag, startPoint x: 189, startPoint y: 275, endPoint x: 191, endPoint y: 272, distance: 3.4
click at [189, 277] on button "Save" at bounding box center [186, 281] width 19 height 8
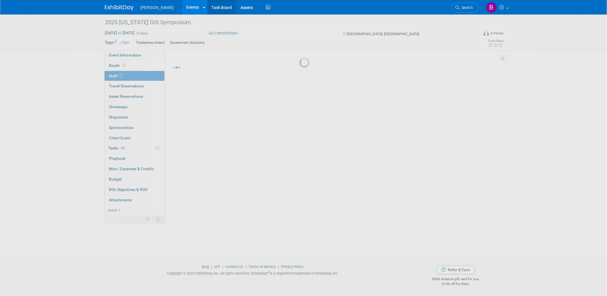
scroll to position [2, 0]
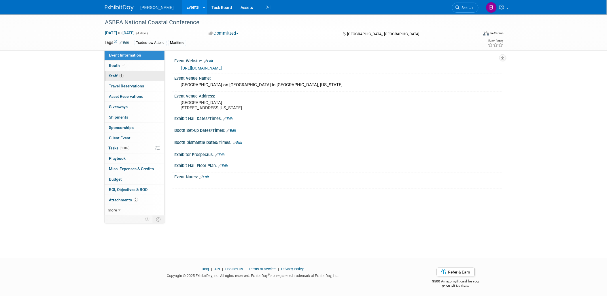
click at [137, 78] on link "4 Staff 4" at bounding box center [135, 76] width 60 height 10
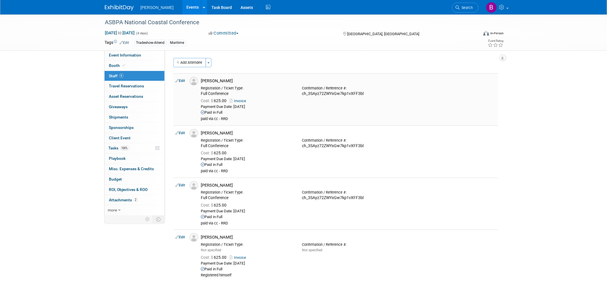
click at [184, 81] on link "Edit" at bounding box center [181, 81] width 10 height 4
select select "c53256a2-1286-44fb-921d-2feadd7113b8"
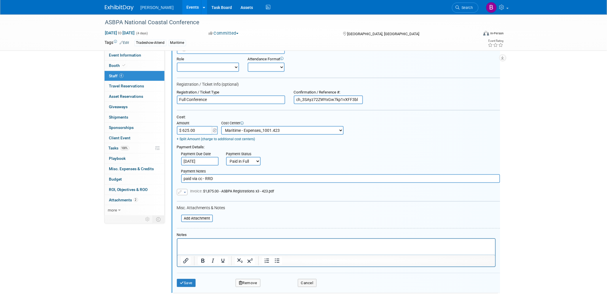
scroll to position [72, 0]
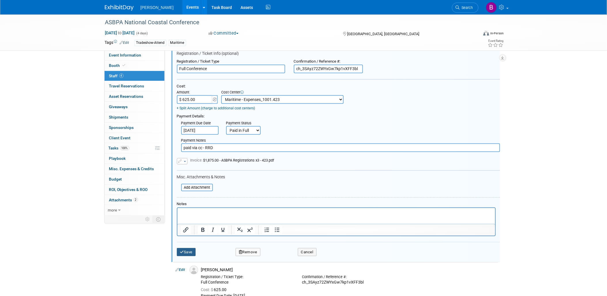
click at [189, 249] on button "Save" at bounding box center [186, 252] width 19 height 8
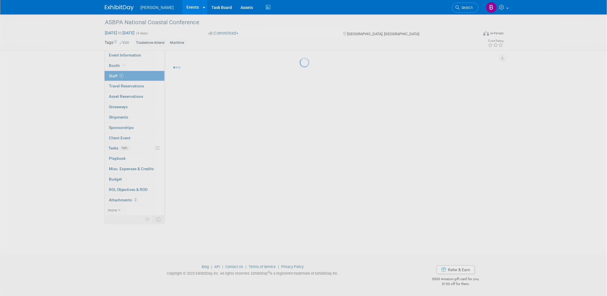
scroll to position [54, 0]
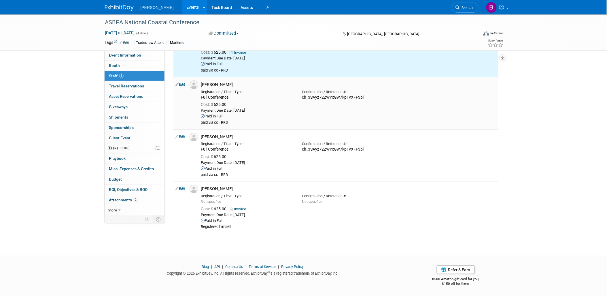
click at [182, 82] on link "Edit" at bounding box center [181, 84] width 10 height 4
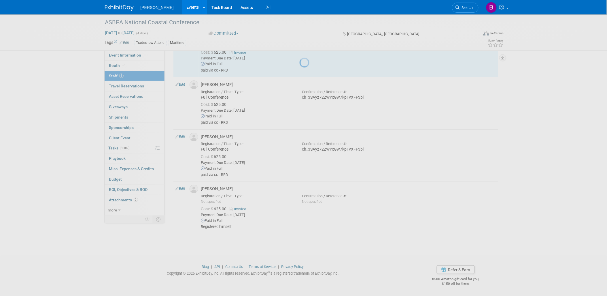
select select "66f036cd-c226-4369-a2d1-a4360bdb95c2"
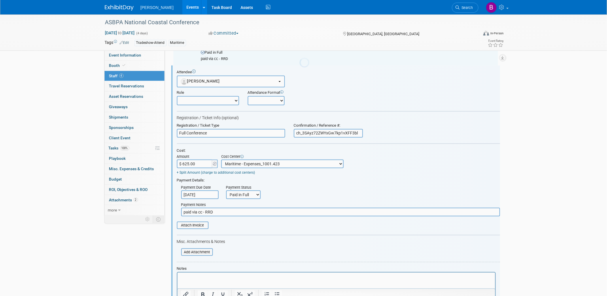
scroll to position [0, 0]
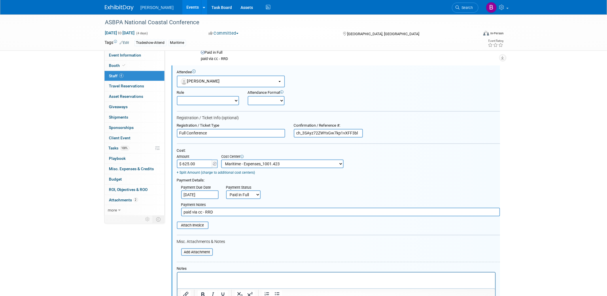
click at [231, 160] on select "-- Not Specified -- Advisory Services - Expenses_1001.502 Aerial Acquisition - …" at bounding box center [282, 163] width 122 height 9
select select "18966242"
click at [221, 159] on select "-- Not Specified -- Advisory Services - Expenses_1001.502 Aerial Acquisition - …" at bounding box center [282, 163] width 122 height 9
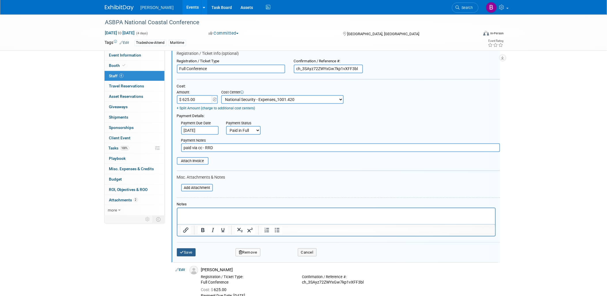
click at [189, 248] on button "Save" at bounding box center [186, 252] width 19 height 8
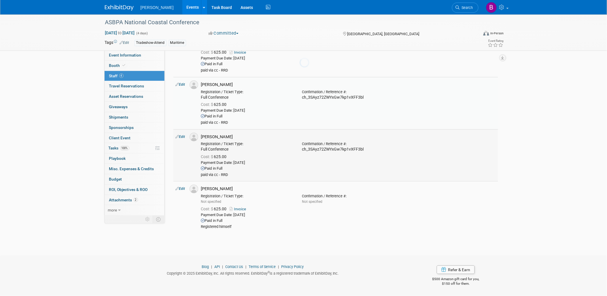
scroll to position [54, 0]
click at [182, 135] on link "Edit" at bounding box center [181, 137] width 10 height 4
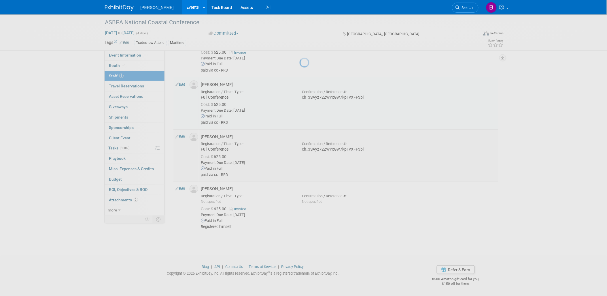
select select "039bd642-3714-40d6-bed3-25f6a4925e19"
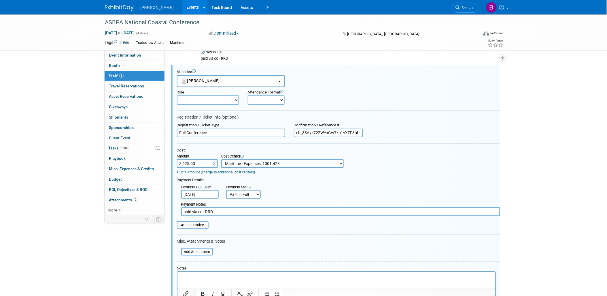
scroll to position [0, 0]
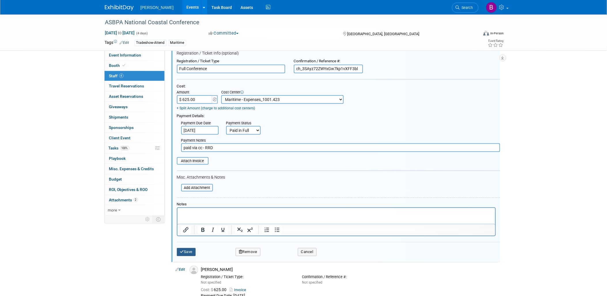
click at [191, 248] on button "Save" at bounding box center [186, 252] width 19 height 8
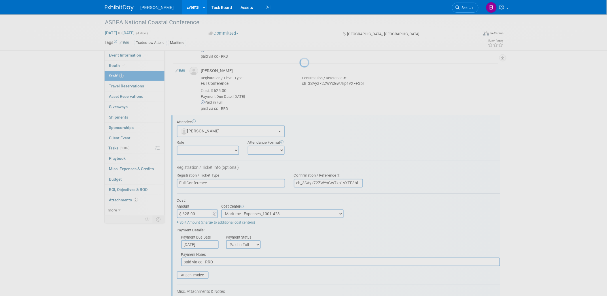
scroll to position [54, 0]
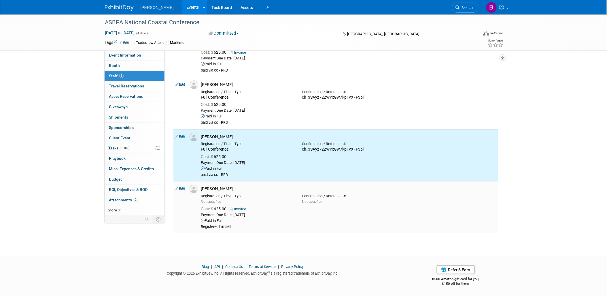
click at [183, 186] on link "Edit" at bounding box center [181, 188] width 10 height 4
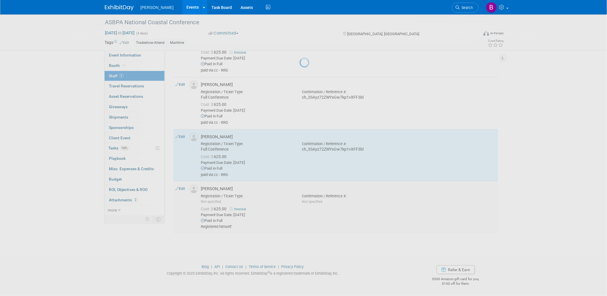
select select "44f51cde-b1f1-4705-8b61-ec4854eea6bd"
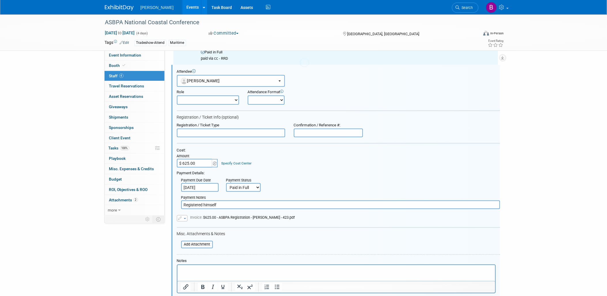
scroll to position [0, 0]
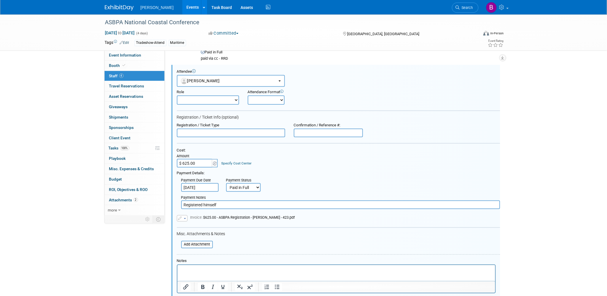
click at [235, 161] on link "Specify Cost Center" at bounding box center [236, 163] width 30 height 4
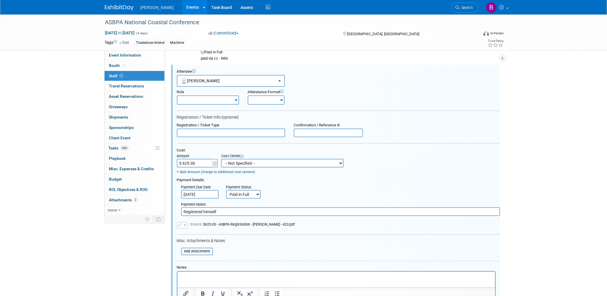
click at [247, 163] on select "-- Not Specified -- Advisory Services - Expenses_1001.502 Aerial Acquisition - …" at bounding box center [282, 163] width 122 height 9
select select "18966249"
click at [221, 159] on select "-- Not Specified -- Advisory Services - Expenses_1001.502 Aerial Acquisition - …" at bounding box center [282, 163] width 122 height 9
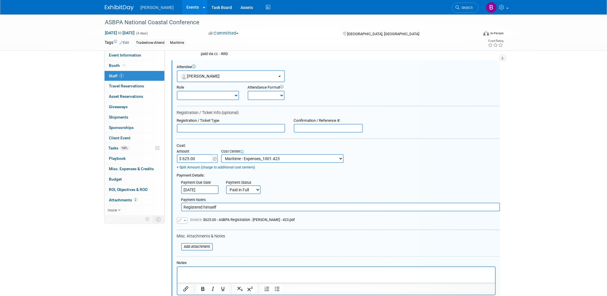
scroll to position [258, 0]
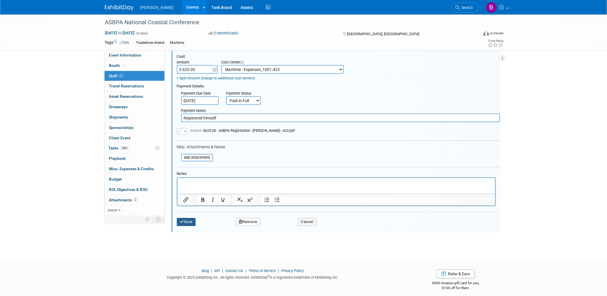
click at [191, 221] on button "Save" at bounding box center [186, 222] width 19 height 8
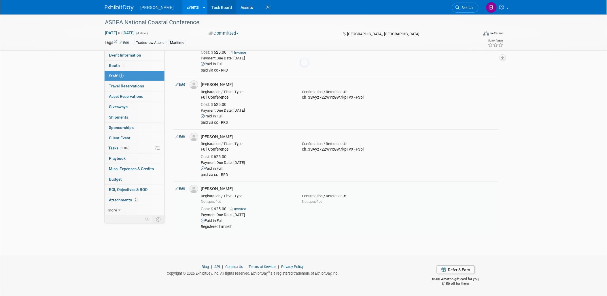
scroll to position [54, 0]
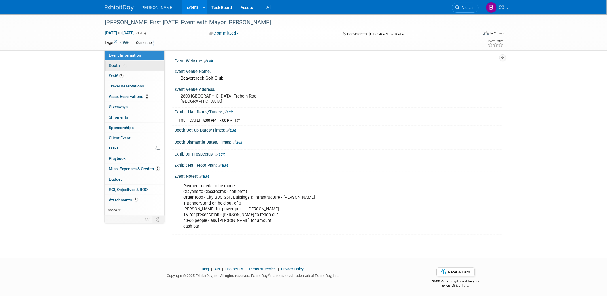
click at [123, 65] on icon at bounding box center [124, 65] width 3 height 3
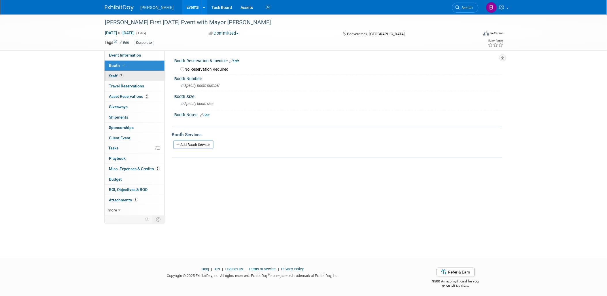
click at [124, 76] on link "7 Staff 7" at bounding box center [135, 76] width 60 height 10
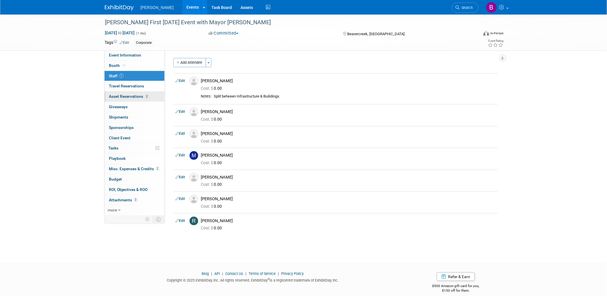
click at [128, 95] on span "Asset Reservations 2" at bounding box center [129, 96] width 40 height 5
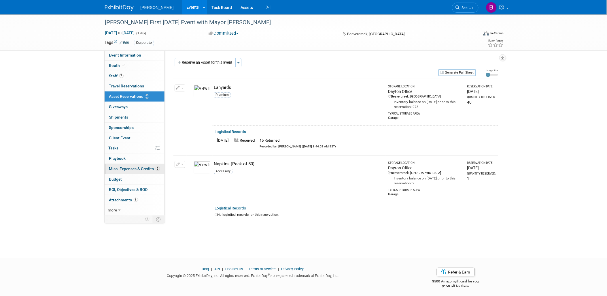
click at [140, 172] on link "2 Misc. Expenses & Credits 2" at bounding box center [135, 169] width 60 height 10
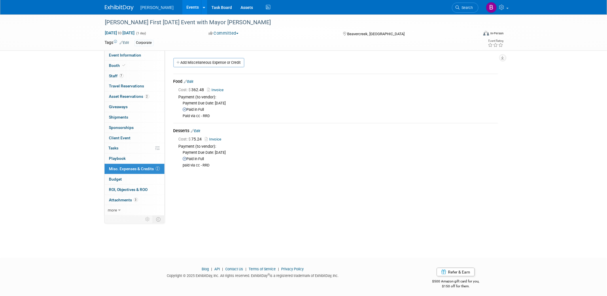
click at [190, 82] on link "Edit" at bounding box center [189, 82] width 10 height 4
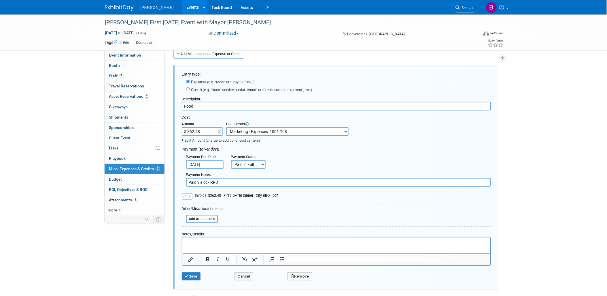
click at [221, 142] on link "+ Split Amount (charge to additional cost centers)" at bounding box center [221, 140] width 78 height 4
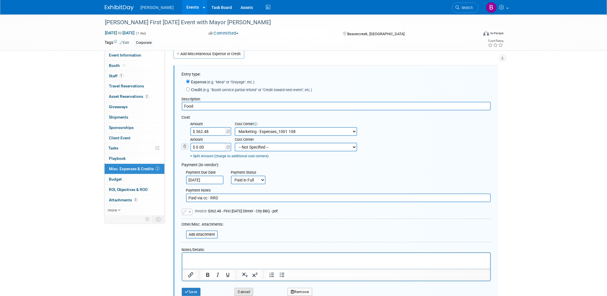
click at [253, 289] on button "Cancel" at bounding box center [244, 292] width 19 height 8
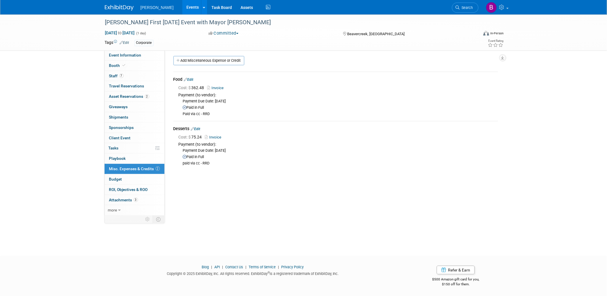
click at [196, 126] on div "Desserts Edit" at bounding box center [335, 129] width 325 height 7
click at [197, 127] on link "Edit" at bounding box center [196, 129] width 10 height 4
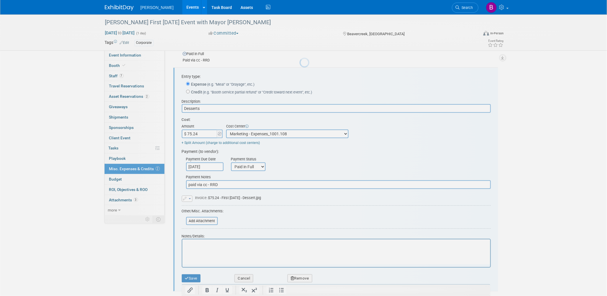
scroll to position [0, 0]
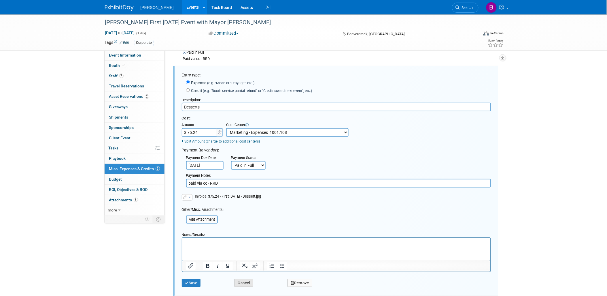
click at [244, 280] on button "Cancel" at bounding box center [244, 283] width 19 height 8
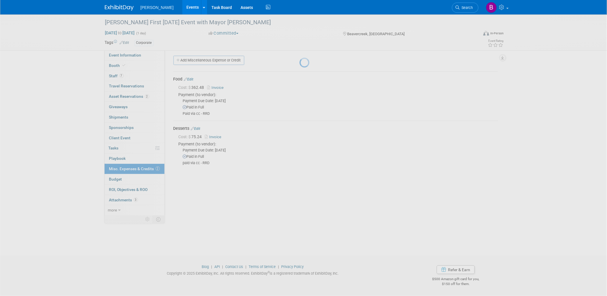
scroll to position [2, 0]
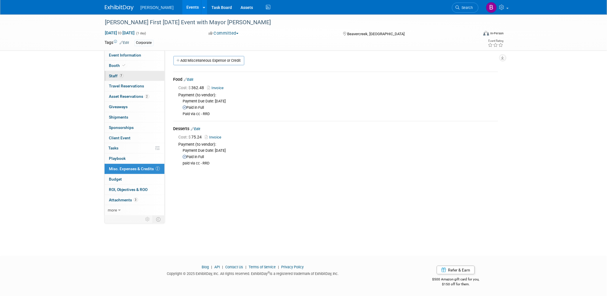
click at [125, 73] on link "7 Staff 7" at bounding box center [135, 76] width 60 height 10
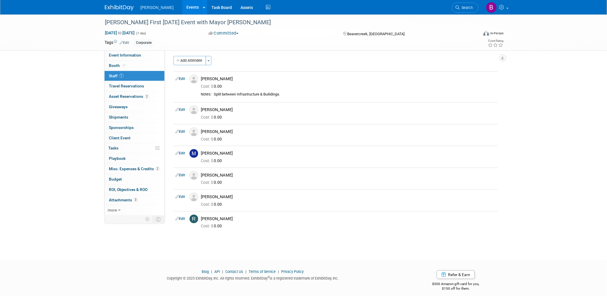
scroll to position [0, 0]
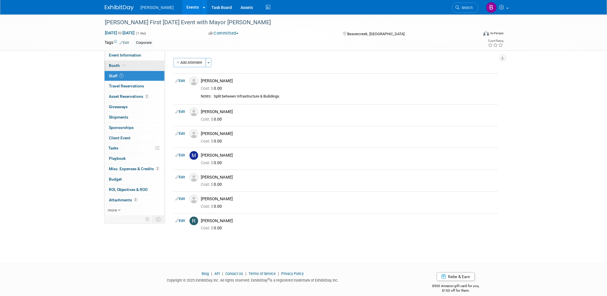
click at [117, 65] on span "Booth" at bounding box center [118, 65] width 18 height 5
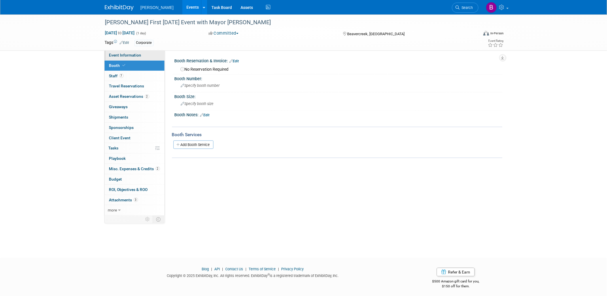
click at [114, 56] on span "Event Information" at bounding box center [125, 55] width 32 height 5
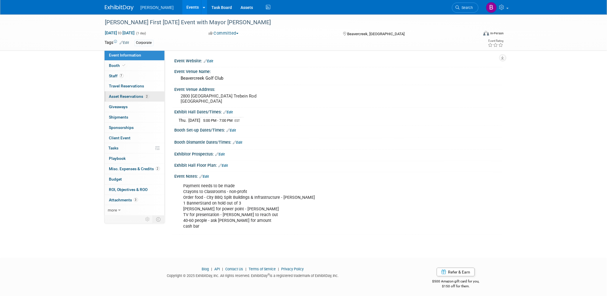
click at [123, 98] on span "Asset Reservations 2" at bounding box center [129, 96] width 40 height 5
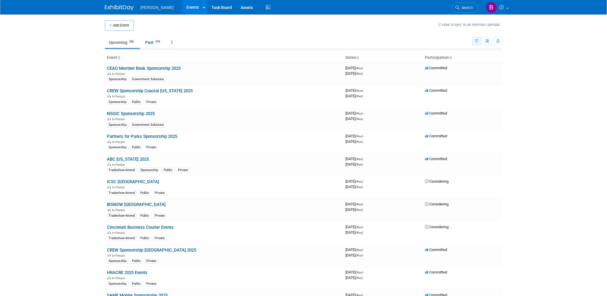
click at [476, 43] on icon "button" at bounding box center [477, 41] width 4 height 4
